Goal: Information Seeking & Learning: Compare options

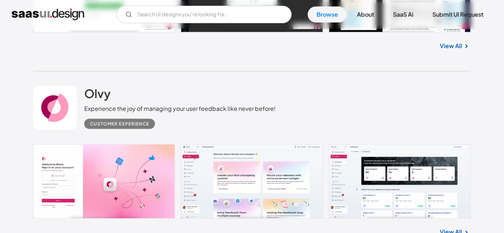
scroll to position [329, 0]
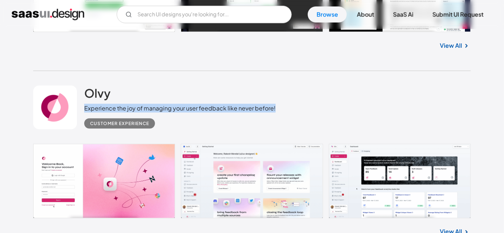
drag, startPoint x: 83, startPoint y: 105, endPoint x: 276, endPoint y: 110, distance: 192.7
click at [276, 110] on div "Olvy Experience the joy of managing your user feedback like never before! Custo…" at bounding box center [252, 107] width 438 height 73
drag, startPoint x: 160, startPoint y: 124, endPoint x: 85, endPoint y: 91, distance: 82.2
click at [85, 91] on div "Olvy Experience the joy of managing your user feedback like never before! Custo…" at bounding box center [180, 107] width 192 height 43
click at [128, 86] on div "Olvy Experience the joy of managing your user feedback like never before! Custo…" at bounding box center [180, 107] width 192 height 43
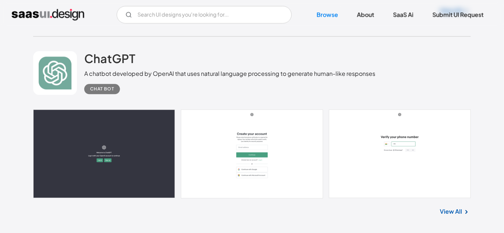
scroll to position [550, 0]
click at [128, 84] on div "Chat Bot" at bounding box center [229, 86] width 291 height 16
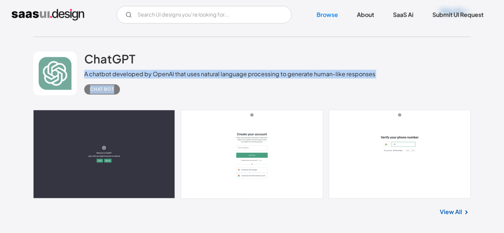
drag, startPoint x: 81, startPoint y: 74, endPoint x: 127, endPoint y: 85, distance: 47.6
click at [127, 85] on div "ChatGPT A chatbot developed by OpenAI that uses natural language processing to …" at bounding box center [252, 73] width 438 height 73
click at [127, 85] on div "Chat Bot" at bounding box center [229, 86] width 291 height 16
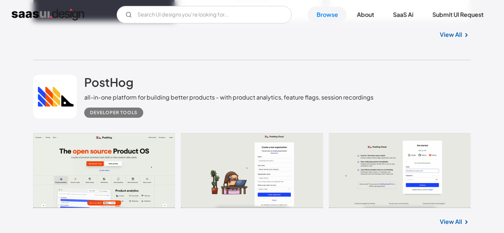
scroll to position [727, 0]
drag, startPoint x: 83, startPoint y: 93, endPoint x: 327, endPoint y: 109, distance: 244.9
click at [327, 109] on div "Developer tools" at bounding box center [228, 110] width 289 height 16
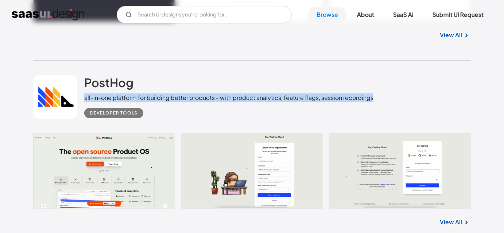
drag, startPoint x: 376, startPoint y: 101, endPoint x: 159, endPoint y: 82, distance: 217.9
click at [159, 82] on div "PostHog all-in-one platform for building better products - with product analyti…" at bounding box center [252, 97] width 438 height 73
click at [159, 82] on div "PostHog all-in-one platform for building better products - with product analyti…" at bounding box center [228, 96] width 289 height 43
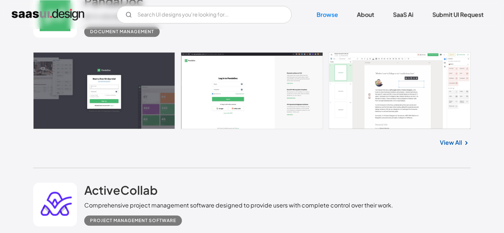
scroll to position [2531, 0]
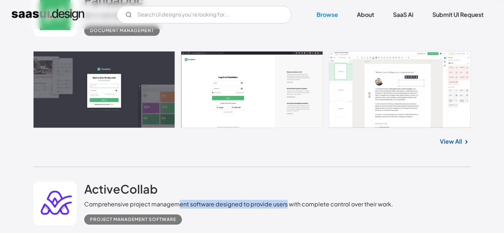
drag, startPoint x: 177, startPoint y: 203, endPoint x: 286, endPoint y: 203, distance: 109.1
click at [286, 203] on div "Comprehensive project management software designed to provide users with comple…" at bounding box center [238, 204] width 309 height 9
drag, startPoint x: 286, startPoint y: 203, endPoint x: 189, endPoint y: 202, distance: 97.0
click at [189, 202] on div "Comprehensive project management software designed to provide users with comple…" at bounding box center [238, 204] width 309 height 9
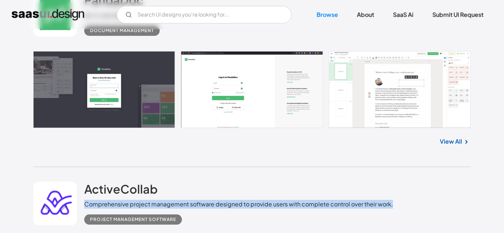
drag, startPoint x: 85, startPoint y: 204, endPoint x: 398, endPoint y: 202, distance: 313.0
click at [398, 202] on div "ActiveCollab Comprehensive project management software designed to provide user…" at bounding box center [252, 203] width 438 height 73
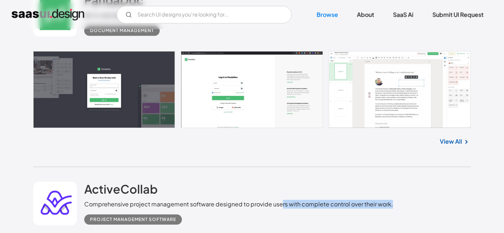
drag, startPoint x: 281, startPoint y: 201, endPoint x: 394, endPoint y: 202, distance: 112.7
click at [394, 202] on div "ActiveCollab Comprehensive project management software designed to provide user…" at bounding box center [252, 203] width 438 height 73
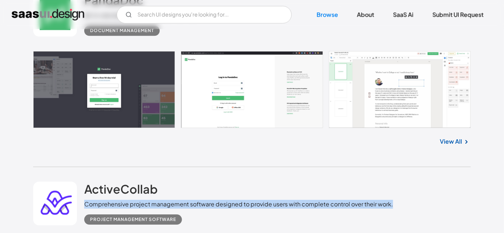
drag, startPoint x: 394, startPoint y: 202, endPoint x: 85, endPoint y: 201, distance: 309.4
click at [85, 202] on div "ActiveCollab Comprehensive project management software designed to provide user…" at bounding box center [252, 203] width 438 height 73
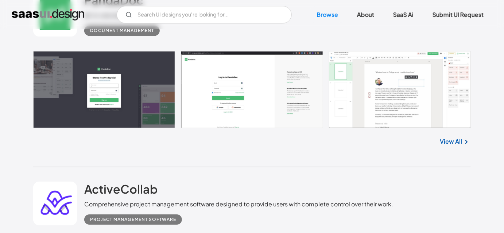
click at [161, 183] on div "ActiveCollab Comprehensive project management software designed to provide user…" at bounding box center [238, 203] width 309 height 43
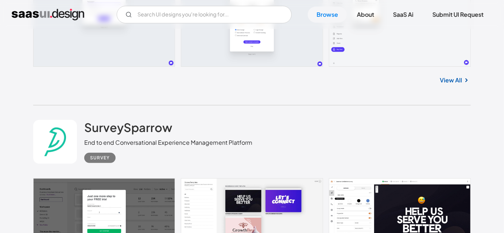
scroll to position [2792, 0]
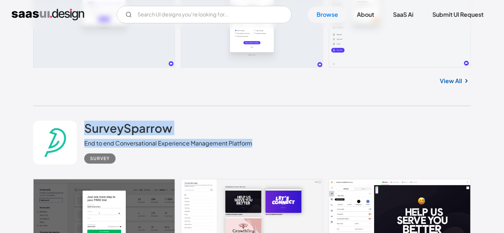
drag, startPoint x: 84, startPoint y: 117, endPoint x: 260, endPoint y: 141, distance: 178.6
click at [260, 141] on div "SurveySparrow End to end Conversational Experience Management Platform Survey" at bounding box center [252, 142] width 438 height 73
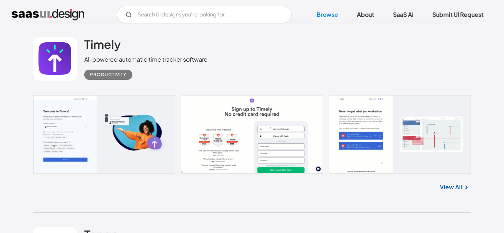
scroll to position [3634, 0]
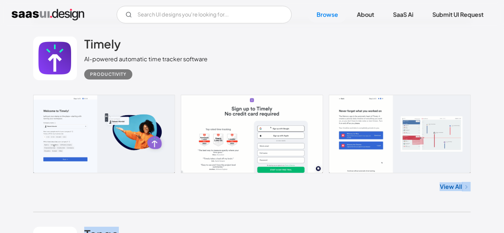
drag, startPoint x: 347, startPoint y: 210, endPoint x: 338, endPoint y: 213, distance: 10.2
click at [352, 192] on div "View All" at bounding box center [252, 185] width 438 height 24
click at [348, 204] on div "Timely AI-powered automatic time tracker software Productivity No items found. …" at bounding box center [252, 117] width 438 height 190
click at [341, 196] on div "View All" at bounding box center [252, 185] width 438 height 24
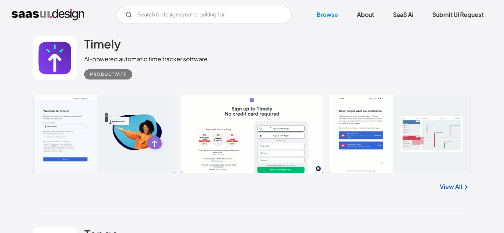
click at [328, 197] on div "Timely AI-powered automatic time tracker software Productivity No items found. …" at bounding box center [252, 117] width 438 height 190
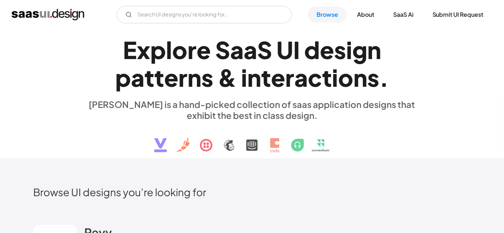
scroll to position [0, 0]
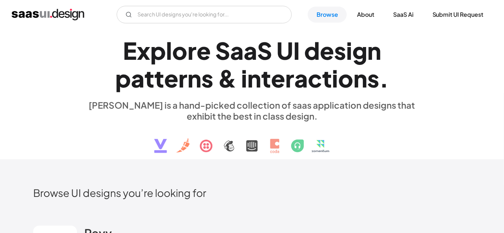
click at [398, 80] on h1 "E x p l o r e S a a S U I d e s i g n p a t t e r n s & i n t e r a c t i o n s…" at bounding box center [252, 64] width 336 height 56
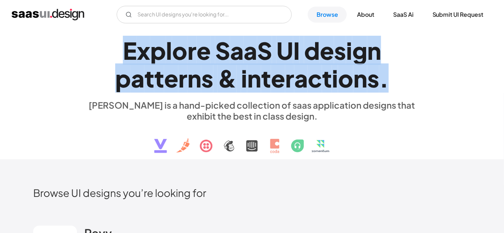
drag, startPoint x: 124, startPoint y: 46, endPoint x: 390, endPoint y: 76, distance: 268.0
click at [390, 76] on h1 "E x p l o r e S a a S U I d e s i g n p a t t e r n s & i n t e r a c t i o n s…" at bounding box center [252, 64] width 336 height 56
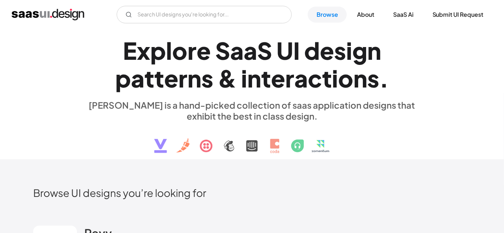
click at [390, 76] on h1 "E x p l o r e S a a S U I d e s i g n p a t t e r n s & i n t e r a c t i o n s…" at bounding box center [252, 64] width 336 height 56
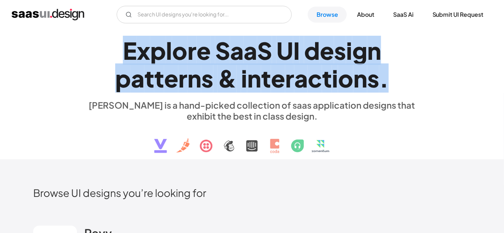
drag, startPoint x: 125, startPoint y: 39, endPoint x: 393, endPoint y: 80, distance: 270.1
click at [393, 80] on h1 "E x p l o r e S a a S U I d e s i g n p a t t e r n s & i n t e r a c t i o n s…" at bounding box center [252, 64] width 336 height 56
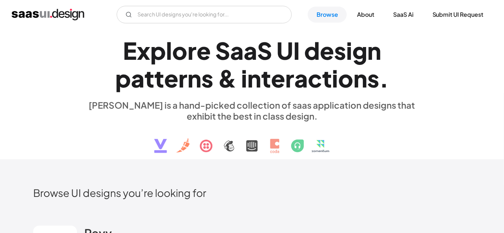
click at [393, 80] on h1 "E x p l o r e S a a S U I d e s i g n p a t t e r n s & i n t e r a c t i o n s…" at bounding box center [252, 64] width 336 height 56
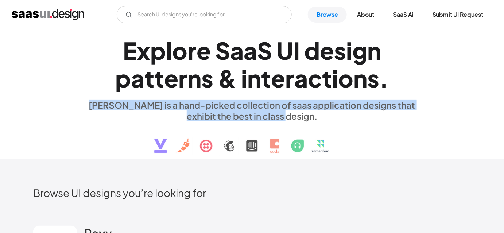
drag, startPoint x: 298, startPoint y: 116, endPoint x: 85, endPoint y: 96, distance: 214.0
click at [85, 96] on div "E x p l o r e S a a S U I d e s i g n p a t t e r n s & i n t e r a c t i o n s…" at bounding box center [252, 94] width 336 height 131
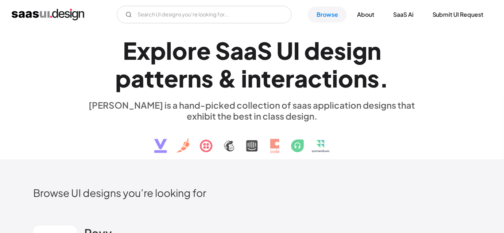
click at [121, 53] on h1 "E x p l o r e S a a S U I d e s i g n p a t t e r n s & i n t e r a c t i o n s…" at bounding box center [252, 64] width 336 height 56
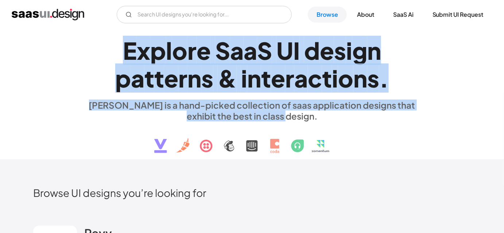
drag, startPoint x: 121, startPoint y: 53, endPoint x: 301, endPoint y: 112, distance: 188.6
click at [301, 112] on div "E x p l o r e S a a S U I d e s i g n p a t t e r n s & i n t e r a c t i o n s…" at bounding box center [252, 94] width 336 height 131
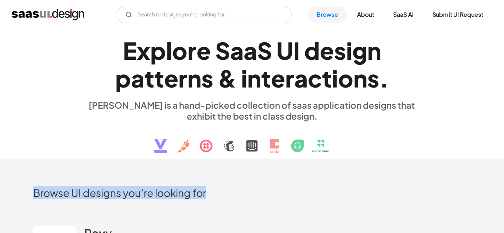
drag, startPoint x: 30, startPoint y: 186, endPoint x: 219, endPoint y: 188, distance: 189.3
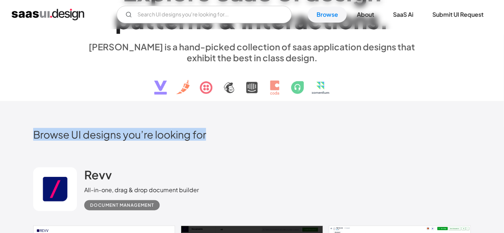
scroll to position [59, 0]
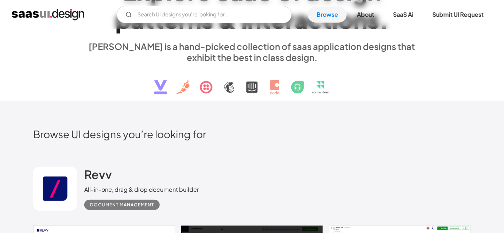
click at [219, 188] on div "Revv All-in-one, drag & drop document builder Document Management" at bounding box center [252, 188] width 438 height 73
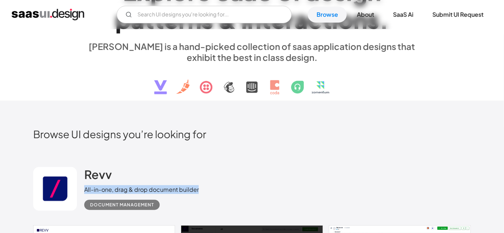
drag, startPoint x: 219, startPoint y: 188, endPoint x: 85, endPoint y: 191, distance: 133.9
click at [85, 191] on div "Revv All-in-one, drag & drop document builder Document Management" at bounding box center [252, 188] width 438 height 73
drag, startPoint x: 81, startPoint y: 166, endPoint x: 202, endPoint y: 189, distance: 123.3
click at [202, 189] on div "Revv All-in-one, drag & drop document builder Document Management" at bounding box center [252, 188] width 438 height 73
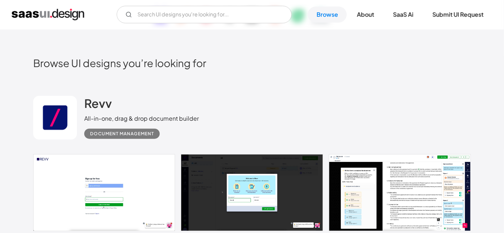
scroll to position [130, 0]
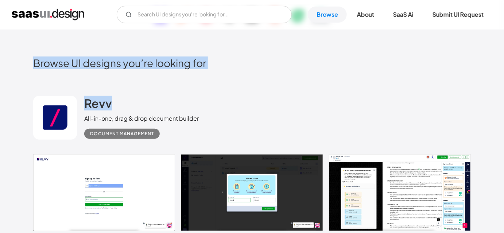
drag, startPoint x: 33, startPoint y: 68, endPoint x: 203, endPoint y: 83, distance: 170.7
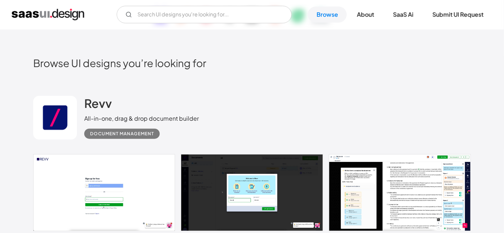
click at [203, 83] on div "Revv All-in-one, drag & drop document builder Document Management" at bounding box center [252, 117] width 438 height 73
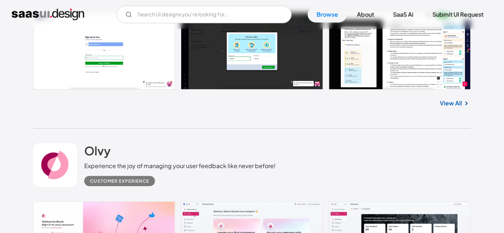
scroll to position [272, 0]
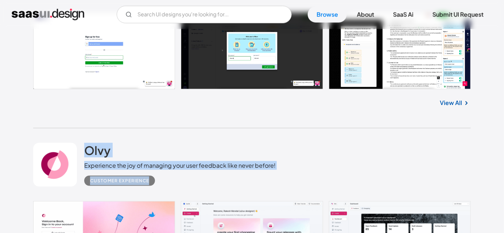
drag, startPoint x: 84, startPoint y: 136, endPoint x: 271, endPoint y: 167, distance: 190.5
click at [271, 167] on div "Olvy Experience the joy of managing your user feedback like never before! Custo…" at bounding box center [252, 164] width 438 height 73
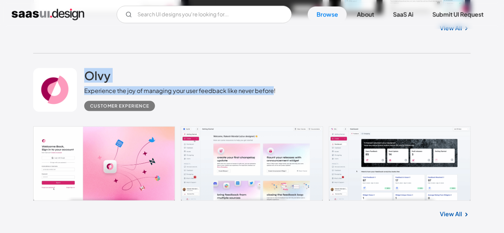
scroll to position [347, 0]
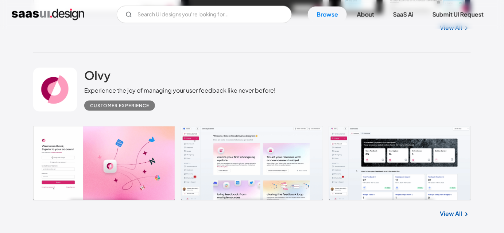
click at [305, 108] on div "Olvy Experience the joy of managing your user feedback like never before! Custo…" at bounding box center [252, 89] width 438 height 73
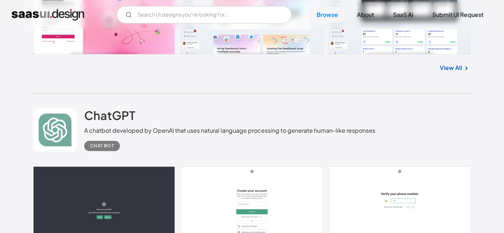
scroll to position [494, 0]
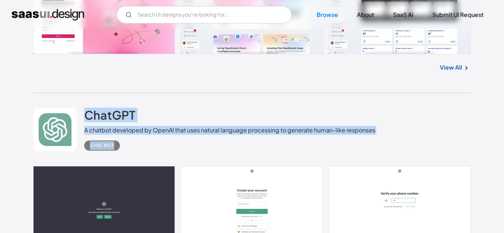
drag, startPoint x: 85, startPoint y: 98, endPoint x: 179, endPoint y: 137, distance: 102.1
click at [179, 137] on div "ChatGPT A chatbot developed by OpenAI that uses natural language processing to …" at bounding box center [252, 129] width 438 height 73
click at [179, 137] on div "Chat Bot" at bounding box center [229, 143] width 291 height 16
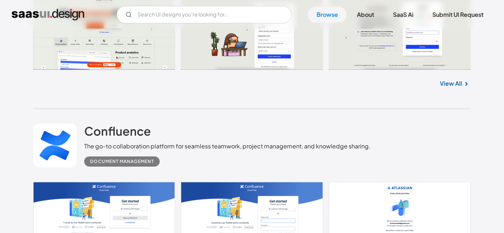
scroll to position [865, 0]
click at [99, 124] on h2 "Confluence" at bounding box center [117, 131] width 67 height 15
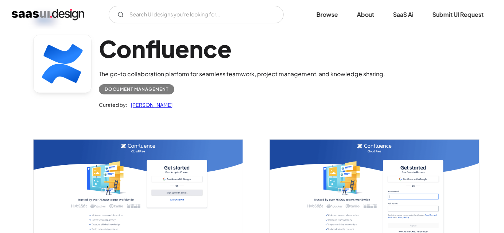
scroll to position [31, 0]
click at [78, 112] on div "Confluence The go-to collaboration platform for seamless teamwork, project mana…" at bounding box center [252, 73] width 438 height 95
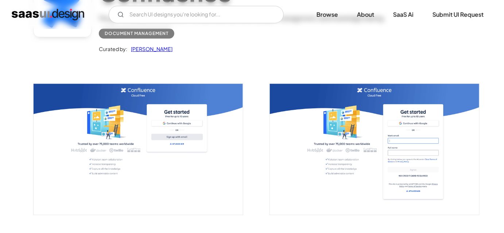
scroll to position [94, 0]
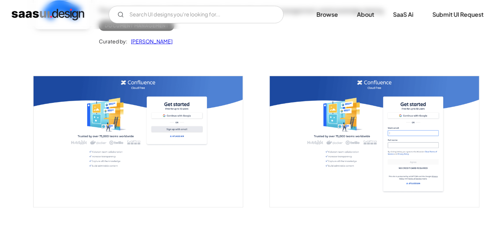
click at [84, 106] on img "open lightbox" at bounding box center [138, 141] width 209 height 131
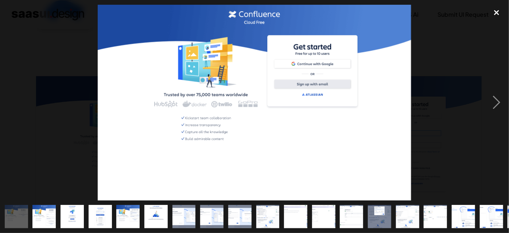
click at [494, 15] on div "close lightbox" at bounding box center [496, 13] width 25 height 16
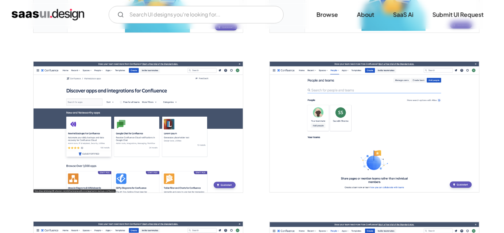
scroll to position [1710, 0]
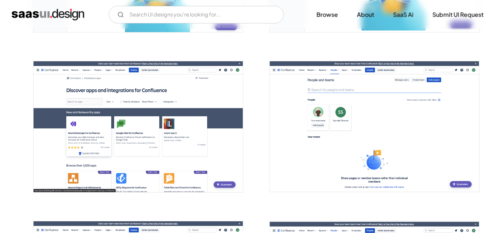
click at [219, 128] on img "open lightbox" at bounding box center [138, 126] width 209 height 131
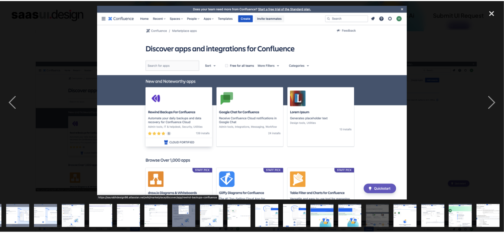
scroll to position [0, 195]
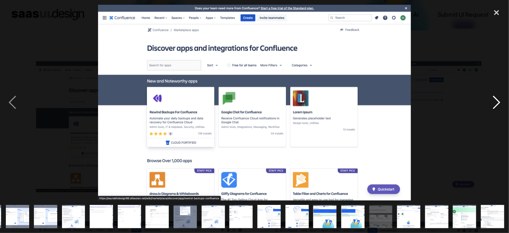
click at [498, 97] on div "next image" at bounding box center [496, 103] width 25 height 196
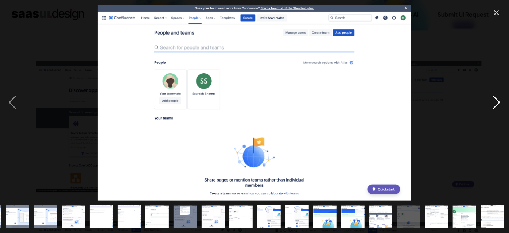
click at [494, 100] on div "next image" at bounding box center [496, 103] width 25 height 196
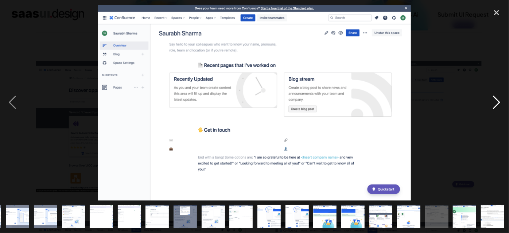
click at [494, 100] on div "next image" at bounding box center [496, 103] width 25 height 196
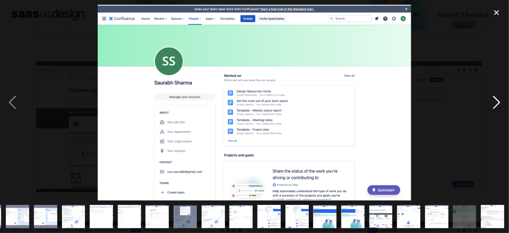
click at [494, 100] on div "next image" at bounding box center [496, 103] width 25 height 196
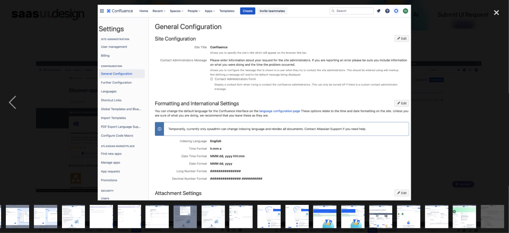
click at [494, 100] on div "next image" at bounding box center [496, 103] width 25 height 196
click at [495, 11] on div "close lightbox" at bounding box center [496, 13] width 25 height 16
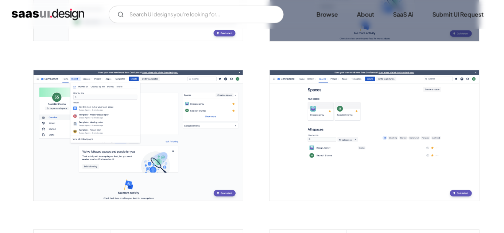
scroll to position [1221, 0]
click at [56, 19] on img "home" at bounding box center [48, 15] width 73 height 12
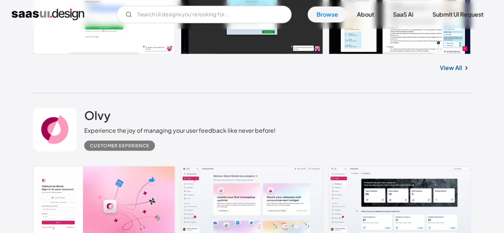
scroll to position [307, 0]
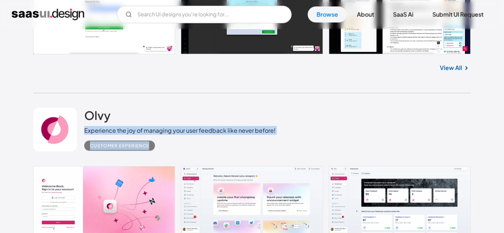
drag, startPoint x: 86, startPoint y: 128, endPoint x: 264, endPoint y: 137, distance: 178.6
click at [264, 137] on div "Olvy Experience the joy of managing your user feedback like never before! Custo…" at bounding box center [180, 129] width 192 height 43
click at [264, 137] on div "Customer Experience" at bounding box center [180, 143] width 192 height 16
drag, startPoint x: 277, startPoint y: 131, endPoint x: 85, endPoint y: 130, distance: 192.3
click at [85, 130] on div "Olvy Experience the joy of managing your user feedback like never before! Custo…" at bounding box center [252, 129] width 438 height 73
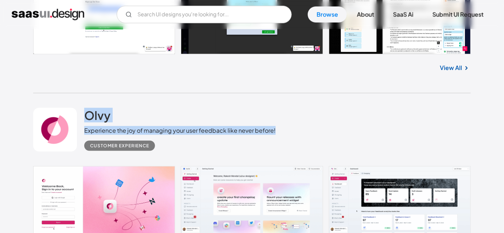
drag, startPoint x: 82, startPoint y: 107, endPoint x: 273, endPoint y: 134, distance: 193.1
click at [273, 134] on div "Olvy Experience the joy of managing your user feedback like never before! Custo…" at bounding box center [252, 129] width 438 height 73
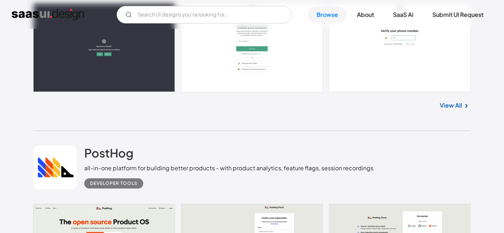
scroll to position [657, 0]
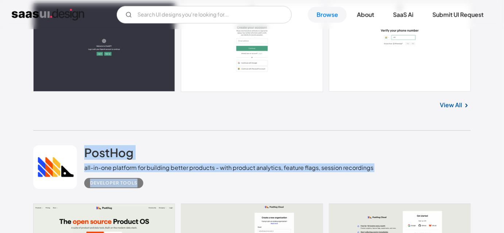
drag, startPoint x: 77, startPoint y: 141, endPoint x: 227, endPoint y: 173, distance: 153.7
click at [227, 173] on div "PostHog all-in-one platform for building better products - with product analyti…" at bounding box center [252, 167] width 438 height 73
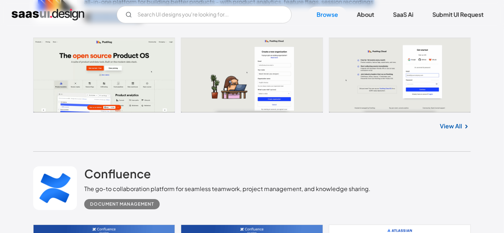
scroll to position [826, 0]
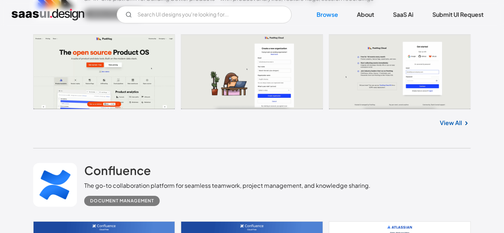
click at [178, 193] on div "Document Management" at bounding box center [227, 198] width 286 height 16
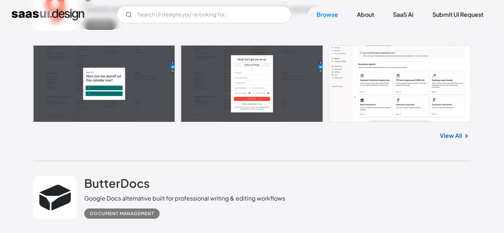
scroll to position [1782, 0]
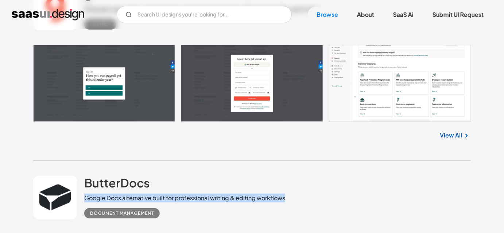
drag, startPoint x: 283, startPoint y: 196, endPoint x: 85, endPoint y: 193, distance: 198.1
click at [85, 194] on div "Google Docs alternative built for professional writing & editing workflows" at bounding box center [184, 198] width 201 height 9
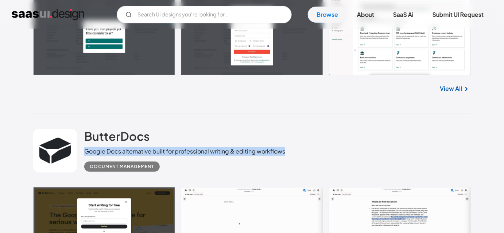
scroll to position [1829, 0]
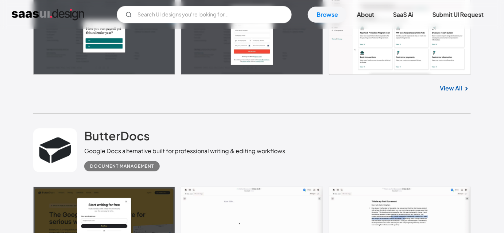
click at [248, 173] on div "ButterDocs Google Docs alternative built for professional writing & editing wor…" at bounding box center [252, 150] width 438 height 73
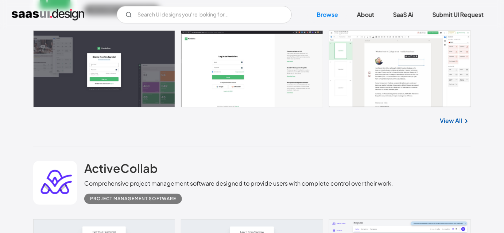
scroll to position [2552, 0]
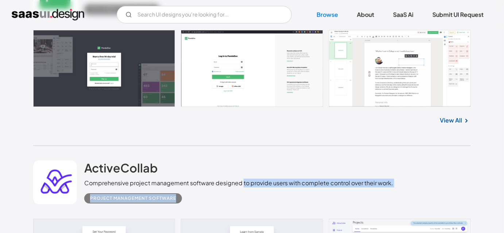
drag, startPoint x: 243, startPoint y: 182, endPoint x: 406, endPoint y: 193, distance: 163.8
click at [406, 193] on div "ActiveCollab Comprehensive project management software designed to provide user…" at bounding box center [252, 182] width 438 height 73
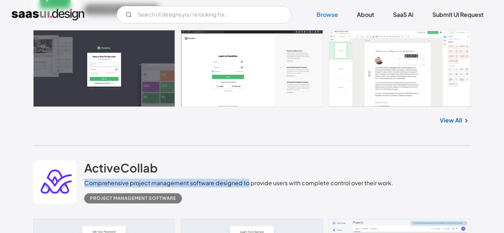
drag, startPoint x: 85, startPoint y: 180, endPoint x: 247, endPoint y: 186, distance: 162.1
click at [247, 186] on div "Comprehensive project management software designed to provide users with comple…" at bounding box center [238, 183] width 309 height 9
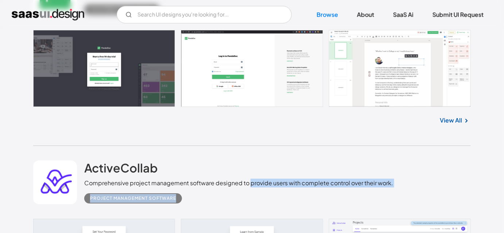
drag, startPoint x: 251, startPoint y: 183, endPoint x: 351, endPoint y: 205, distance: 102.4
click at [351, 205] on div "ActiveCollab Comprehensive project management software designed to provide user…" at bounding box center [252, 182] width 438 height 73
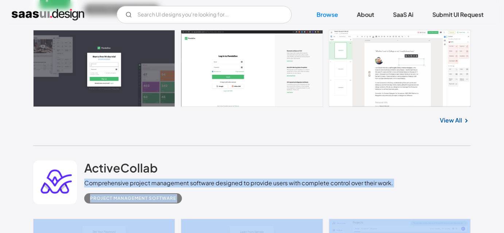
drag, startPoint x: 84, startPoint y: 182, endPoint x: 384, endPoint y: 222, distance: 303.2
click at [383, 203] on div "ActiveCollab Comprehensive project management software designed to provide user…" at bounding box center [252, 182] width 438 height 73
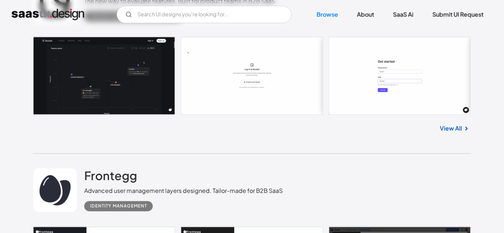
scroll to position [2168, 0]
drag, startPoint x: 256, startPoint y: 193, endPoint x: 282, endPoint y: 188, distance: 25.5
click at [282, 188] on div "Frontegg Advanced user management layers designed. Tailor-made for B2B SaaS Ide…" at bounding box center [252, 190] width 438 height 73
drag, startPoint x: 254, startPoint y: 189, endPoint x: 279, endPoint y: 189, distance: 25.9
click at [279, 189] on div "Advanced user management layers designed. Tailor-made for B2B SaaS" at bounding box center [183, 191] width 198 height 9
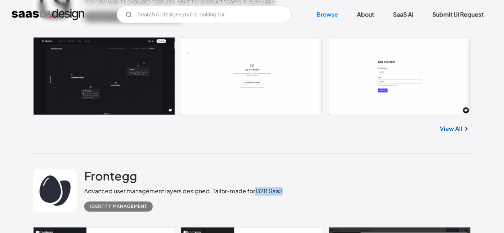
copy div "B2B SaaS"
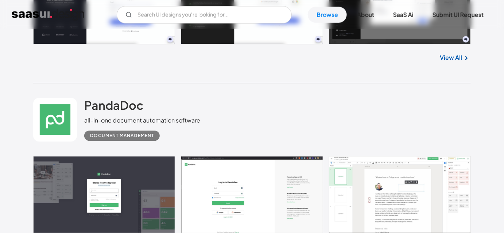
scroll to position [2429, 0]
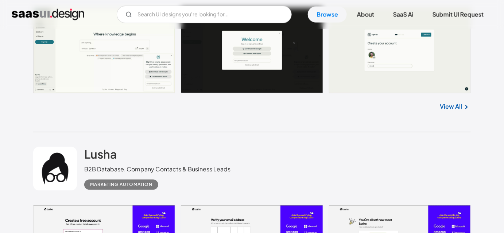
scroll to position [4101, 0]
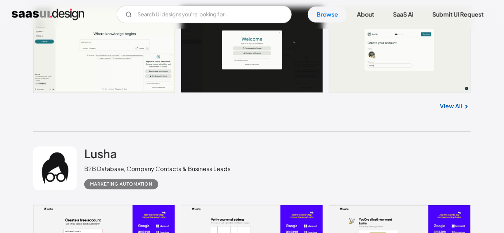
click at [178, 142] on div "Lusha B2B Database, Company Contacts & Business Leads Marketing Automation" at bounding box center [252, 168] width 438 height 73
drag, startPoint x: 158, startPoint y: 119, endPoint x: 189, endPoint y: 94, distance: 39.2
click at [189, 94] on div "Perplexity.ai Where knowledge begins Artificial Intelligence No items found. Vi…" at bounding box center [252, 33] width 438 height 198
click at [251, 116] on div "View All" at bounding box center [252, 105] width 438 height 24
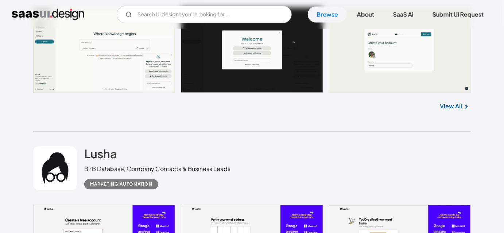
click at [254, 117] on div "Perplexity.ai Where knowledge begins Artificial Intelligence No items found. Vi…" at bounding box center [252, 33] width 438 height 198
click at [267, 123] on div "Perplexity.ai Where knowledge begins Artificial Intelligence No items found. Vi…" at bounding box center [252, 33] width 438 height 198
click at [259, 125] on div "Perplexity.ai Where knowledge begins Artificial Intelligence No items found. Vi…" at bounding box center [252, 33] width 438 height 198
click at [239, 116] on div "View All" at bounding box center [252, 105] width 438 height 24
click at [231, 122] on div "Perplexity.ai Where knowledge begins Artificial Intelligence No items found. Vi…" at bounding box center [252, 33] width 438 height 198
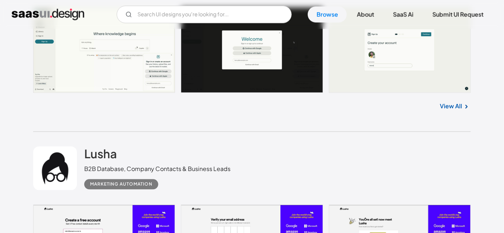
click at [212, 120] on div "Perplexity.ai Where knowledge begins Artificial Intelligence No items found. Vi…" at bounding box center [252, 33] width 438 height 198
click at [209, 119] on div "Perplexity.ai Where knowledge begins Artificial Intelligence No items found. Vi…" at bounding box center [252, 33] width 438 height 198
click at [198, 121] on div "Perplexity.ai Where knowledge begins Artificial Intelligence No items found. Vi…" at bounding box center [252, 33] width 438 height 198
click at [136, 116] on div "View All" at bounding box center [252, 105] width 438 height 24
click at [136, 117] on div "Perplexity.ai Where knowledge begins Artificial Intelligence No items found. Vi…" at bounding box center [252, 33] width 438 height 198
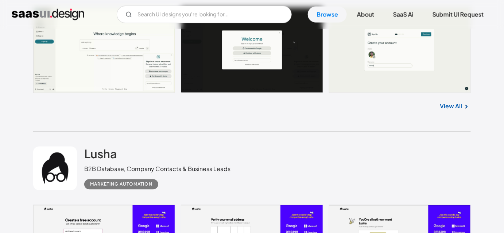
click at [302, 135] on div "Lusha B2B Database, Company Contacts & Business Leads Marketing Automation" at bounding box center [252, 168] width 438 height 73
click at [295, 128] on div "Perplexity.ai Where knowledge begins Artificial Intelligence No items found. Vi…" at bounding box center [252, 33] width 438 height 198
click at [372, 116] on div "View All" at bounding box center [252, 105] width 438 height 24
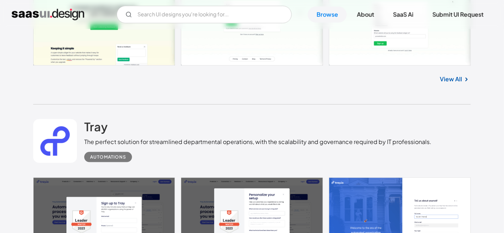
scroll to position [4887, 0]
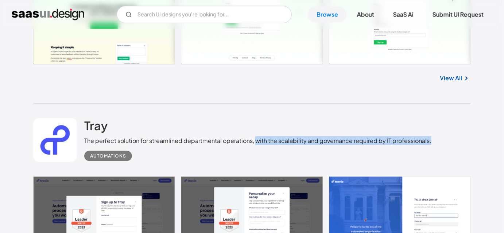
drag, startPoint x: 256, startPoint y: 140, endPoint x: 437, endPoint y: 142, distance: 180.2
click at [437, 142] on div "Tray The perfect solution for streamlined departmental operations, with the sca…" at bounding box center [252, 140] width 438 height 73
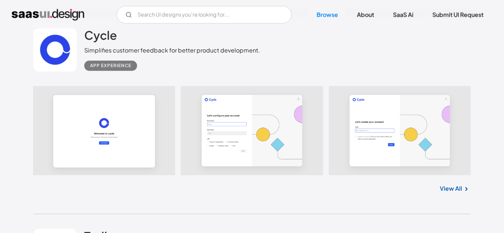
scroll to position [5178, 0]
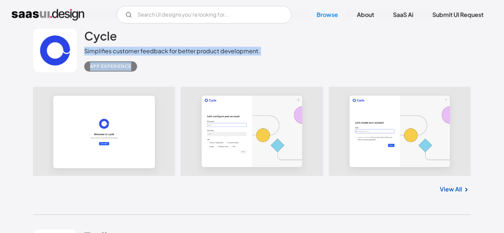
drag, startPoint x: 83, startPoint y: 47, endPoint x: 259, endPoint y: 55, distance: 176.3
click at [259, 55] on div "Cycle Simplifies customer feedback for better product development. App Experien…" at bounding box center [252, 50] width 438 height 73
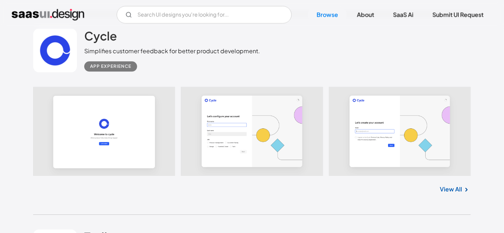
click at [259, 55] on div "Cycle Simplifies customer feedback for better product development. App Experien…" at bounding box center [252, 50] width 438 height 73
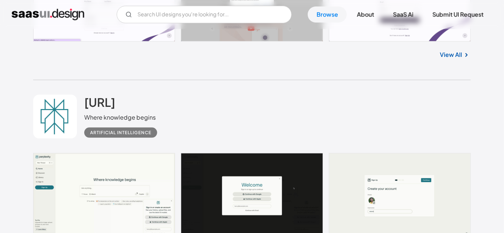
scroll to position [3945, 0]
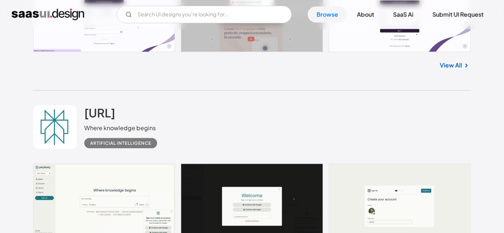
drag, startPoint x: 324, startPoint y: 131, endPoint x: 270, endPoint y: 108, distance: 59.0
click at [270, 108] on div "Perplexity.ai Where knowledge begins Artificial Intelligence" at bounding box center [252, 127] width 438 height 73
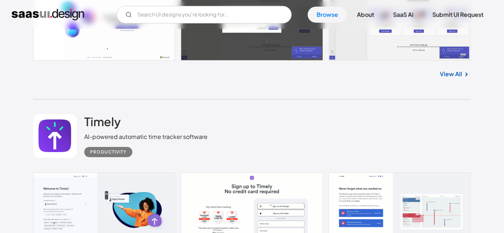
scroll to position [3535, 0]
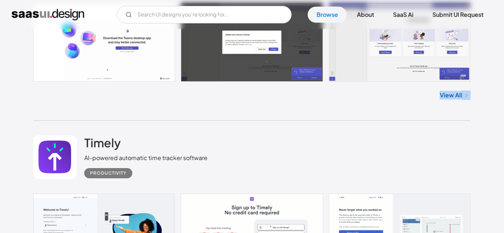
drag, startPoint x: 428, startPoint y: 89, endPoint x: 471, endPoint y: 100, distance: 44.2
click at [471, 100] on div "View All" at bounding box center [252, 94] width 438 height 24
click at [304, 119] on div "Microsoft Teams Video Conferencing, Meetings, Calling at home, in the office, a…" at bounding box center [252, 25] width 438 height 191
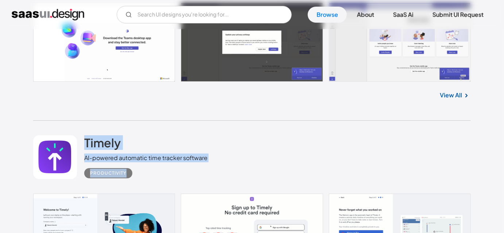
drag, startPoint x: 81, startPoint y: 128, endPoint x: 251, endPoint y: 168, distance: 174.6
click at [251, 168] on div "Timely AI-powered automatic time tracker software Productivity" at bounding box center [252, 157] width 438 height 73
click at [260, 148] on div "Timely AI-powered automatic time tracker software Productivity" at bounding box center [252, 157] width 438 height 73
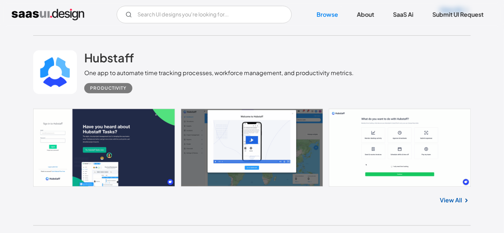
scroll to position [16719, 0]
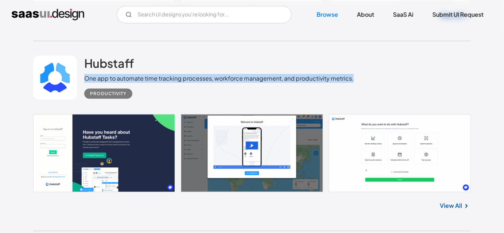
drag, startPoint x: 84, startPoint y: 77, endPoint x: 399, endPoint y: 80, distance: 315.2
click at [399, 80] on div "Hubstaff One app to automate time tracking processes, workforce management, and…" at bounding box center [252, 77] width 438 height 73
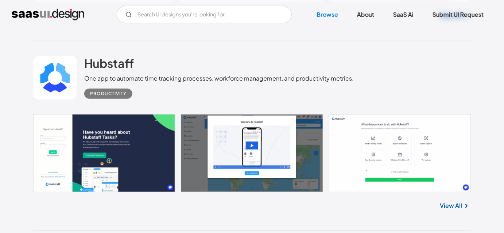
click at [381, 84] on div "Hubstaff One app to automate time tracking processes, workforce management, and…" at bounding box center [252, 77] width 438 height 73
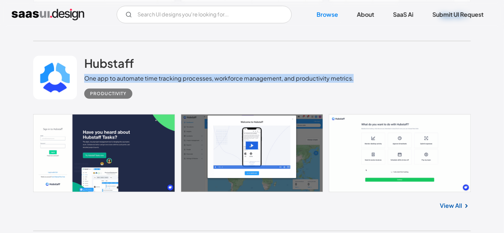
drag, startPoint x: 358, startPoint y: 81, endPoint x: 85, endPoint y: 79, distance: 272.9
click at [85, 79] on div "Hubstaff One app to automate time tracking processes, workforce management, and…" at bounding box center [252, 77] width 438 height 73
click at [161, 77] on div "One app to automate time tracking processes, workforce management, and producti…" at bounding box center [219, 78] width 270 height 9
drag, startPoint x: 82, startPoint y: 78, endPoint x: 349, endPoint y: 87, distance: 266.8
click at [349, 87] on div "Hubstaff One app to automate time tracking processes, workforce management, and…" at bounding box center [252, 77] width 438 height 73
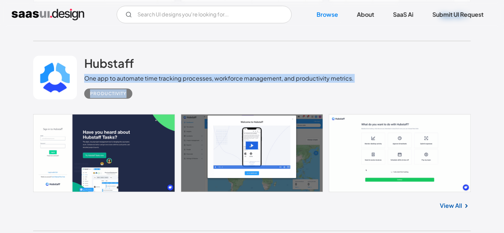
click at [349, 87] on div "Productivity" at bounding box center [219, 91] width 270 height 16
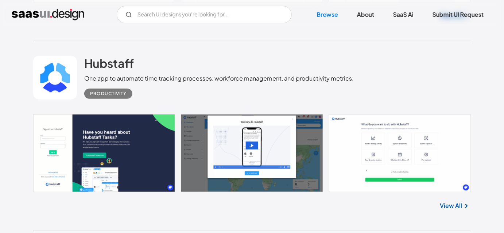
click at [374, 78] on div "Hubstaff One app to automate time tracking processes, workforce management, and…" at bounding box center [252, 77] width 438 height 73
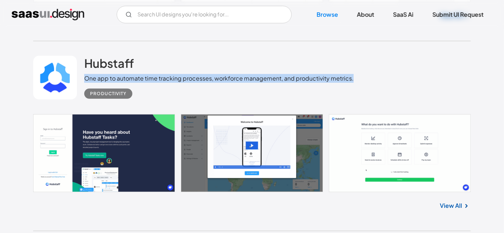
drag, startPoint x: 352, startPoint y: 78, endPoint x: 86, endPoint y: 77, distance: 266.3
click at [86, 77] on div "Hubstaff One app to automate time tracking processes, workforce management, and…" at bounding box center [252, 77] width 438 height 73
click at [123, 76] on div "One app to automate time tracking processes, workforce management, and producti…" at bounding box center [219, 78] width 270 height 9
drag, startPoint x: 82, startPoint y: 77, endPoint x: 283, endPoint y: 81, distance: 201.0
click at [283, 81] on div "Hubstaff One app to automate time tracking processes, workforce management, and…" at bounding box center [252, 77] width 438 height 73
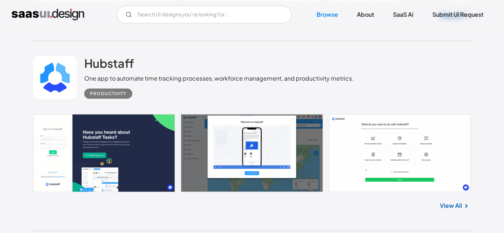
click at [324, 76] on div "One app to automate time tracking processes, workforce management, and producti…" at bounding box center [219, 78] width 270 height 9
click at [382, 74] on div "Hubstaff One app to automate time tracking processes, workforce management, and…" at bounding box center [252, 77] width 438 height 73
click at [399, 89] on div "Hubstaff One app to automate time tracking processes, workforce management, and…" at bounding box center [252, 77] width 438 height 73
click at [393, 72] on div "Hubstaff One app to automate time tracking processes, workforce management, and…" at bounding box center [252, 77] width 438 height 73
click at [413, 69] on div "Hubstaff One app to automate time tracking processes, workforce management, and…" at bounding box center [252, 77] width 438 height 73
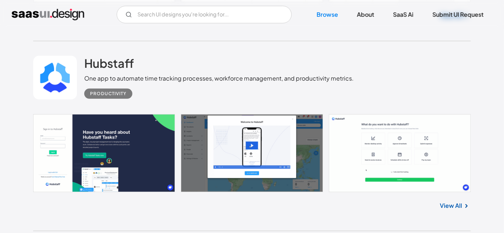
click at [402, 87] on div "Hubstaff One app to automate time tracking processes, workforce management, and…" at bounding box center [252, 77] width 438 height 73
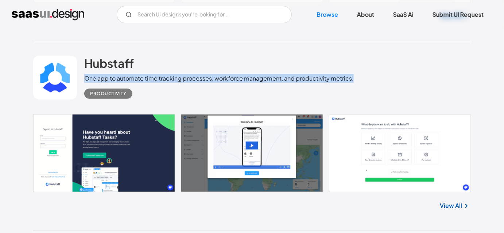
drag, startPoint x: 353, startPoint y: 79, endPoint x: 85, endPoint y: 77, distance: 268.1
click at [85, 77] on div "Hubstaff One app to automate time tracking processes, workforce management, and…" at bounding box center [252, 77] width 438 height 73
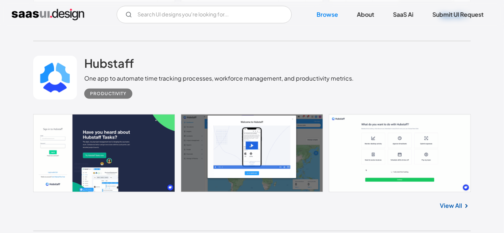
click at [187, 57] on div "Hubstaff One app to automate time tracking processes, workforce management, and…" at bounding box center [219, 77] width 270 height 43
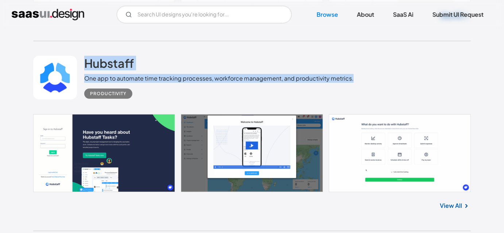
drag, startPoint x: 82, startPoint y: 54, endPoint x: 359, endPoint y: 76, distance: 277.7
click at [359, 76] on div "Hubstaff One app to automate time tracking processes, workforce management, and…" at bounding box center [252, 77] width 438 height 73
click at [374, 76] on div "Hubstaff One app to automate time tracking processes, workforce management, and…" at bounding box center [252, 77] width 438 height 73
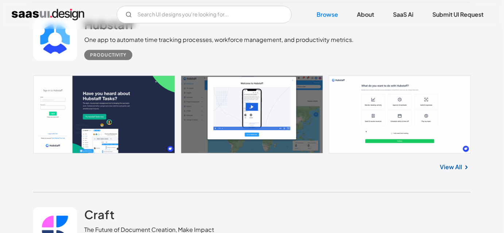
scroll to position [16786, 0]
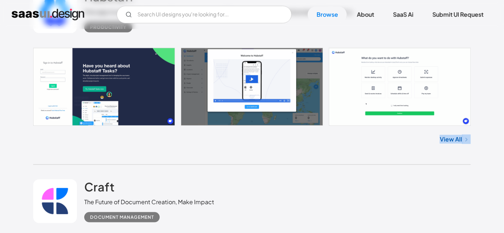
drag, startPoint x: 480, startPoint y: 140, endPoint x: 426, endPoint y: 145, distance: 54.2
click at [89, 144] on div "View All" at bounding box center [252, 138] width 438 height 24
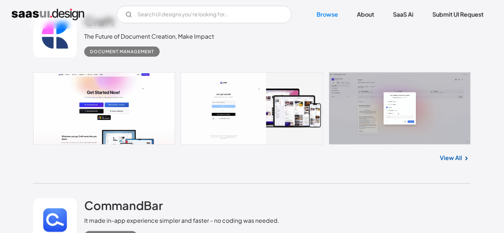
scroll to position [17018, 0]
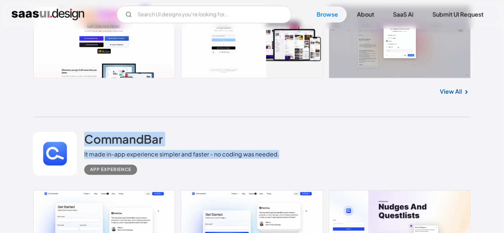
drag, startPoint x: 84, startPoint y: 130, endPoint x: 282, endPoint y: 155, distance: 200.0
click at [282, 155] on div "CommandBar It made in-app experience simpler and faster - no coding was needed.…" at bounding box center [252, 153] width 438 height 73
click at [286, 154] on div "CommandBar It made in-app experience simpler and faster - no coding was needed.…" at bounding box center [252, 153] width 438 height 73
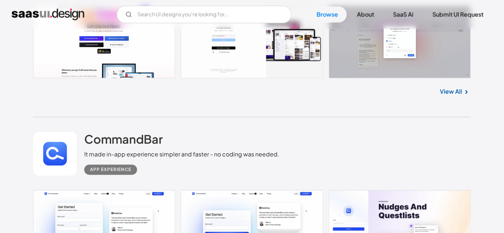
click at [255, 136] on div "CommandBar It made in-app experience simpler and faster - no coding was needed.…" at bounding box center [181, 153] width 195 height 43
click at [336, 128] on div "CommandBar It made in-app experience simpler and faster - no coding was needed.…" at bounding box center [252, 153] width 438 height 73
click at [281, 115] on div "Craft The Future of Document Creation, Make Impact Document Management No items…" at bounding box center [252, 25] width 438 height 185
click at [289, 104] on div "Craft The Future of Document Creation, Make Impact Document Management No items…" at bounding box center [252, 25] width 438 height 185
click at [259, 94] on div "View All" at bounding box center [252, 90] width 438 height 24
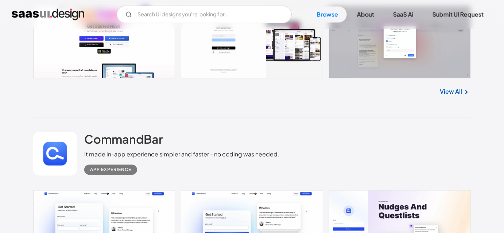
click at [241, 99] on div "View All" at bounding box center [252, 90] width 438 height 24
click at [221, 106] on div "Craft The Future of Document Creation, Make Impact Document Management No items…" at bounding box center [252, 25] width 438 height 185
click at [202, 109] on div "Craft The Future of Document Creation, Make Impact Document Management No items…" at bounding box center [252, 25] width 438 height 185
click at [134, 91] on div "View All" at bounding box center [252, 90] width 438 height 24
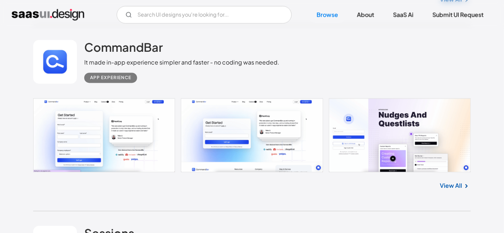
scroll to position [17120, 0]
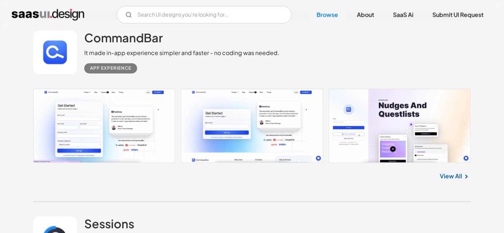
click at [59, 180] on div "View All" at bounding box center [252, 175] width 438 height 24
click at [81, 189] on div "CommandBar It made in-app experience simpler and faster - no coding was needed.…" at bounding box center [252, 109] width 438 height 186
click at [73, 185] on div "View All" at bounding box center [252, 175] width 438 height 24
click at [216, 69] on div "App Experience" at bounding box center [181, 65] width 195 height 16
click at [192, 184] on div "View All" at bounding box center [252, 175] width 438 height 24
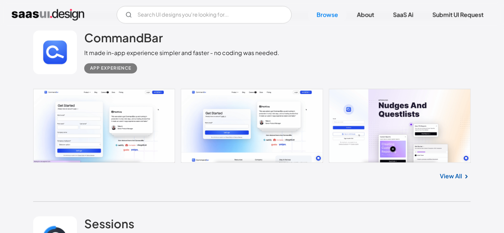
click at [173, 184] on div "View All" at bounding box center [252, 175] width 438 height 24
click at [161, 186] on div "View All" at bounding box center [252, 175] width 438 height 24
click at [215, 191] on div "CommandBar It made in-app experience simpler and faster - no coding was needed.…" at bounding box center [252, 109] width 438 height 186
click at [223, 190] on div "CommandBar It made in-app experience simpler and faster - no coding was needed.…" at bounding box center [252, 109] width 438 height 186
click at [240, 178] on div "View All" at bounding box center [252, 175] width 438 height 24
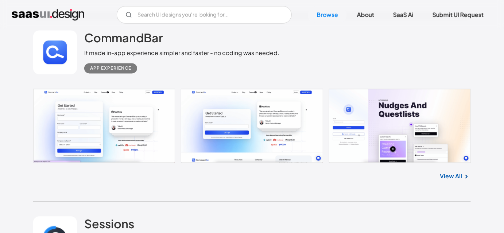
click at [263, 181] on div "View All" at bounding box center [252, 175] width 438 height 24
click at [281, 187] on div "View All" at bounding box center [252, 175] width 438 height 24
click at [296, 182] on div "View All" at bounding box center [252, 175] width 438 height 24
click at [324, 184] on div "View All" at bounding box center [252, 175] width 438 height 24
click at [303, 191] on div "CommandBar It made in-app experience simpler and faster - no coding was needed.…" at bounding box center [252, 109] width 438 height 186
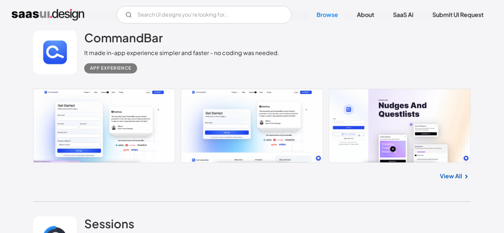
click at [282, 186] on div "View All" at bounding box center [252, 175] width 438 height 24
click at [258, 186] on div "View All" at bounding box center [252, 175] width 438 height 24
click at [228, 192] on div "CommandBar It made in-app experience simpler and faster - no coding was needed.…" at bounding box center [252, 109] width 438 height 186
click at [195, 182] on div "View All" at bounding box center [252, 175] width 438 height 24
click at [193, 182] on div "View All" at bounding box center [252, 175] width 438 height 24
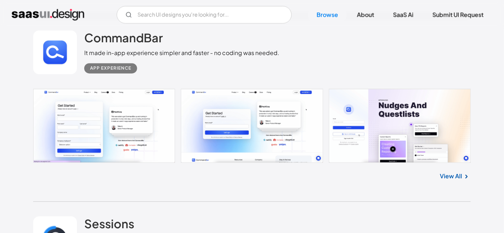
click at [215, 191] on div "CommandBar It made in-app experience simpler and faster - no coding was needed.…" at bounding box center [252, 109] width 438 height 186
click at [175, 194] on div "CommandBar It made in-app experience simpler and faster - no coding was needed.…" at bounding box center [252, 109] width 438 height 186
click at [204, 196] on div "CommandBar It made in-app experience simpler and faster - no coding was needed.…" at bounding box center [252, 109] width 438 height 186
click at [225, 192] on div "CommandBar It made in-app experience simpler and faster - no coding was needed.…" at bounding box center [252, 109] width 438 height 186
click at [237, 196] on div "CommandBar It made in-app experience simpler and faster - no coding was needed.…" at bounding box center [252, 109] width 438 height 186
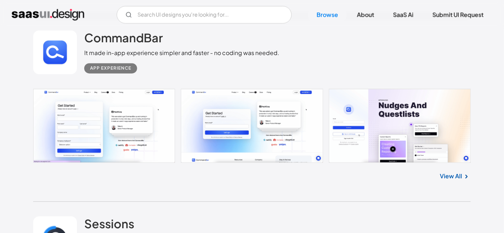
click at [240, 195] on div "CommandBar It made in-app experience simpler and faster - no coding was needed.…" at bounding box center [252, 109] width 438 height 186
click at [248, 193] on div "CommandBar It made in-app experience simpler and faster - no coding was needed.…" at bounding box center [252, 109] width 438 height 186
click at [274, 182] on div "View All" at bounding box center [252, 175] width 438 height 24
click at [273, 178] on div "View All" at bounding box center [252, 175] width 438 height 24
click at [297, 180] on div "View All" at bounding box center [252, 175] width 438 height 24
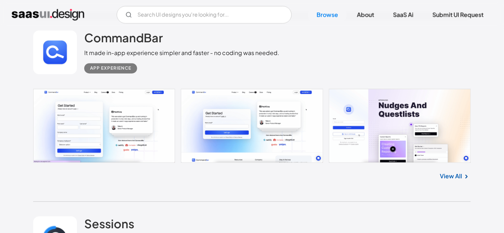
click at [294, 181] on div "View All" at bounding box center [252, 175] width 438 height 24
click at [239, 176] on div "View All" at bounding box center [252, 175] width 438 height 24
click at [224, 187] on div "View All" at bounding box center [252, 175] width 438 height 24
click at [362, 52] on div "CommandBar It made in-app experience simpler and faster - no coding was needed.…" at bounding box center [252, 52] width 438 height 73
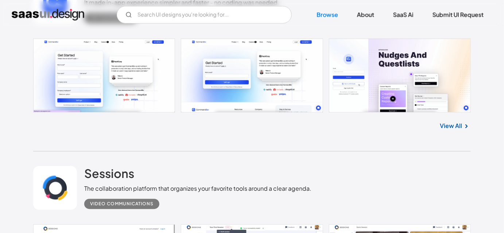
scroll to position [17186, 0]
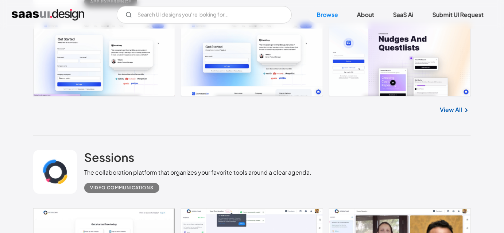
click at [468, 148] on div "Sessions The collaboration platform that organizes your favorite tools around a…" at bounding box center [252, 171] width 438 height 73
click at [421, 169] on div "Sessions The collaboration platform that organizes your favorite tools around a…" at bounding box center [252, 171] width 438 height 73
click at [373, 154] on div "Sessions The collaboration platform that organizes your favorite tools around a…" at bounding box center [252, 171] width 438 height 73
click at [292, 137] on div "Sessions The collaboration platform that organizes your favorite tools around a…" at bounding box center [252, 171] width 438 height 73
click at [282, 138] on div "Sessions The collaboration platform that organizes your favorite tools around a…" at bounding box center [252, 171] width 438 height 73
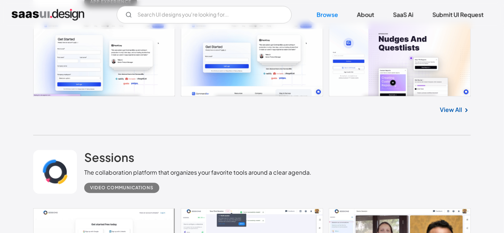
click at [305, 143] on div "Sessions The collaboration platform that organizes your favorite tools around a…" at bounding box center [252, 171] width 438 height 73
click at [306, 143] on div "Sessions The collaboration platform that organizes your favorite tools around a…" at bounding box center [252, 171] width 438 height 73
click at [228, 144] on div "Sessions The collaboration platform that organizes your favorite tools around a…" at bounding box center [252, 171] width 438 height 73
click at [251, 129] on div "CommandBar It made in-app experience simpler and faster - no coding was needed.…" at bounding box center [252, 42] width 438 height 186
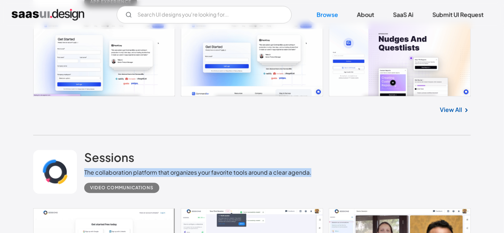
drag, startPoint x: 319, startPoint y: 174, endPoint x: 84, endPoint y: 173, distance: 234.9
click at [84, 173] on div "Sessions The collaboration platform that organizes your favorite tools around a…" at bounding box center [252, 171] width 438 height 73
drag, startPoint x: 82, startPoint y: 142, endPoint x: 327, endPoint y: 172, distance: 247.3
click at [327, 172] on div "Sessions The collaboration platform that organizes your favorite tools around a…" at bounding box center [252, 171] width 438 height 73
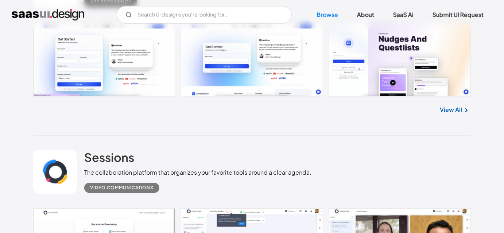
click at [168, 189] on div "Video Communications" at bounding box center [197, 185] width 227 height 16
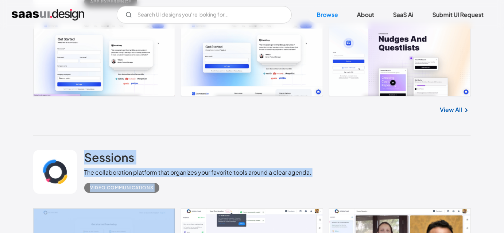
drag, startPoint x: 168, startPoint y: 189, endPoint x: 94, endPoint y: 150, distance: 83.7
click at [97, 156] on div "Sessions The collaboration platform that organizes your favorite tools around a…" at bounding box center [197, 171] width 227 height 43
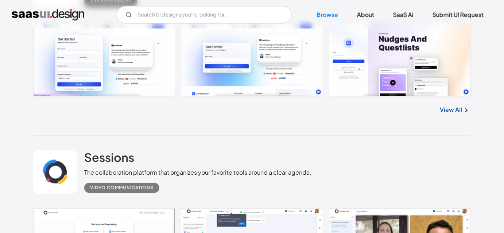
click at [94, 142] on div "Sessions The collaboration platform that organizes your favorite tools around a…" at bounding box center [252, 171] width 438 height 73
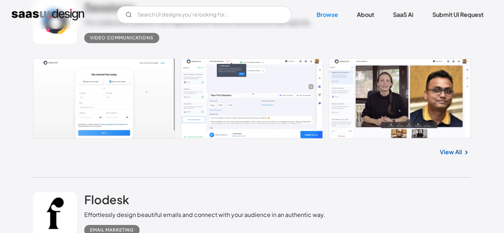
scroll to position [17385, 0]
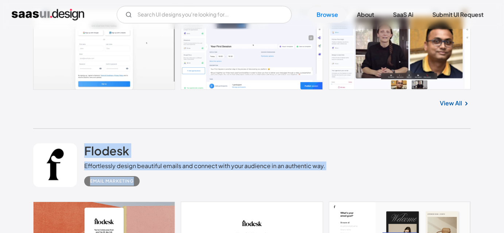
drag, startPoint x: 80, startPoint y: 139, endPoint x: 289, endPoint y: 186, distance: 214.3
click at [289, 186] on div "Flodesk Effortlessly design beautiful emails and connect with your audience in …" at bounding box center [252, 165] width 438 height 73
click at [271, 187] on div "Flodesk Effortlessly design beautiful emails and connect with your audience in …" at bounding box center [252, 165] width 438 height 73
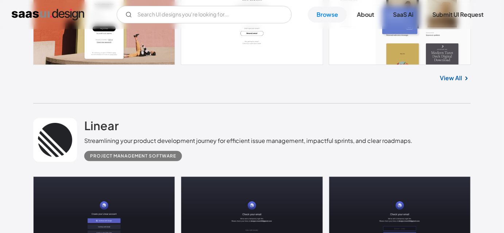
scroll to position [17650, 0]
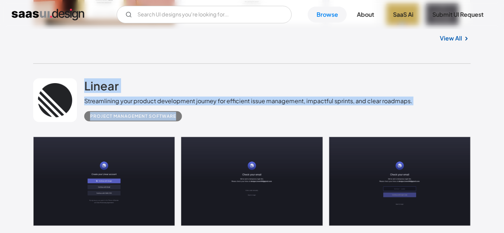
drag, startPoint x: 88, startPoint y: 71, endPoint x: 180, endPoint y: 118, distance: 104.1
click at [180, 118] on div "Linear Streamlining your product development journey for efficient issue manage…" at bounding box center [252, 100] width 438 height 73
click at [210, 121] on div "Project Management Software" at bounding box center [248, 113] width 328 height 16
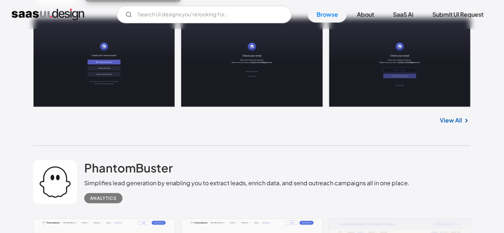
scroll to position [17783, 0]
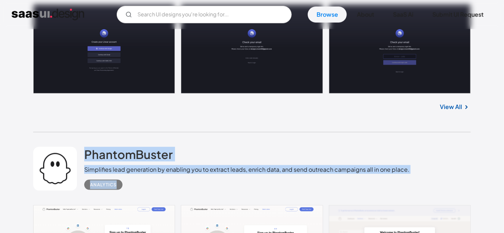
drag, startPoint x: 84, startPoint y: 140, endPoint x: 148, endPoint y: 184, distance: 78.2
click at [148, 184] on div "PhantomBuster Simplifies lead generation by enabling you to extract leads, enri…" at bounding box center [252, 168] width 438 height 73
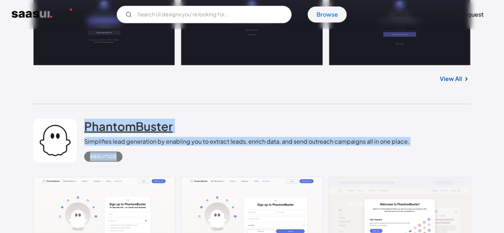
scroll to position [17849, 0]
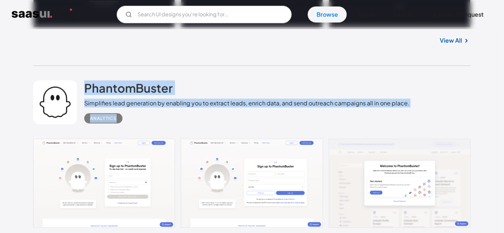
click at [441, 126] on div "PhantomBuster Simplifies lead generation by enabling you to extract leads, enri…" at bounding box center [252, 102] width 438 height 73
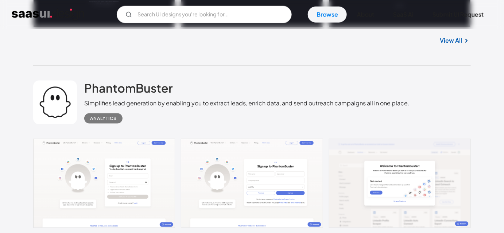
click at [270, 67] on div "PhantomBuster Simplifies lead generation by enabling you to extract leads, enri…" at bounding box center [252, 102] width 438 height 73
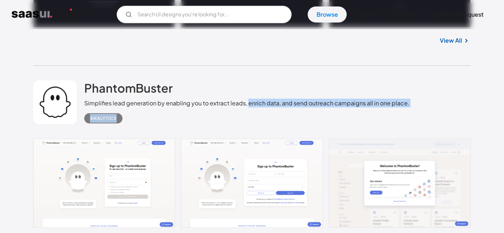
drag, startPoint x: 246, startPoint y: 100, endPoint x: 509, endPoint y: 110, distance: 263.6
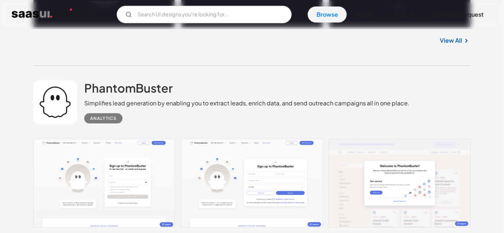
click at [241, 105] on div "Simplifies lead generation by enabling you to extract leads, enrich data, and s…" at bounding box center [246, 103] width 325 height 9
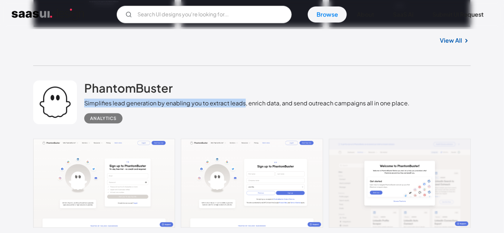
drag, startPoint x: 244, startPoint y: 105, endPoint x: 85, endPoint y: 107, distance: 158.7
click at [85, 107] on div "Simplifies lead generation by enabling you to extract leads, enrich data, and s…" at bounding box center [246, 103] width 325 height 9
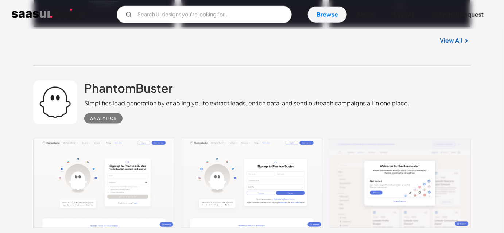
click at [212, 87] on div "PhantomBuster Simplifies lead generation by enabling you to extract leads, enri…" at bounding box center [246, 102] width 325 height 43
drag, startPoint x: 212, startPoint y: 102, endPoint x: 247, endPoint y: 100, distance: 34.3
click at [247, 100] on div "Simplifies lead generation by enabling you to extract leads, enrich data, and s…" at bounding box center [246, 103] width 325 height 9
click at [254, 98] on div "PhantomBuster Simplifies lead generation by enabling you to extract leads, enri…" at bounding box center [246, 102] width 325 height 43
drag, startPoint x: 246, startPoint y: 104, endPoint x: 277, endPoint y: 104, distance: 30.6
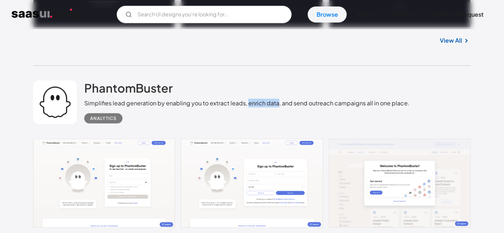
click at [277, 104] on div "Simplifies lead generation by enabling you to extract leads, enrich data, and s…" at bounding box center [246, 103] width 325 height 9
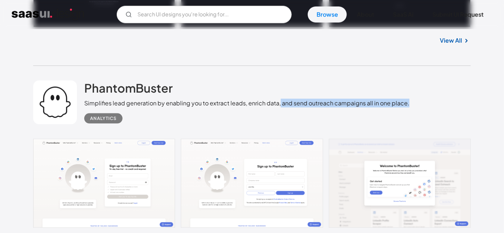
drag, startPoint x: 279, startPoint y: 103, endPoint x: 406, endPoint y: 107, distance: 127.4
click at [406, 107] on div "PhantomBuster Simplifies lead generation by enabling you to extract leads, enri…" at bounding box center [252, 102] width 438 height 73
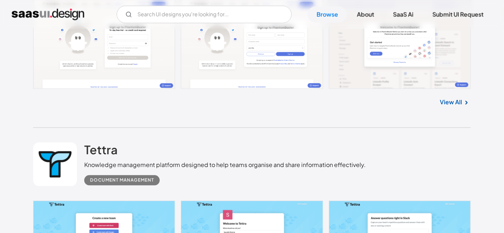
scroll to position [18015, 0]
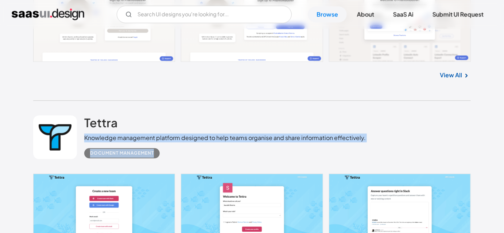
drag, startPoint x: 83, startPoint y: 138, endPoint x: 356, endPoint y: 157, distance: 273.5
click at [356, 157] on div "Tettra Knowledge management platform designed to help teams organise and share …" at bounding box center [252, 137] width 438 height 73
click at [382, 143] on div "Tettra Knowledge management platform designed to help teams organise and share …" at bounding box center [252, 137] width 438 height 73
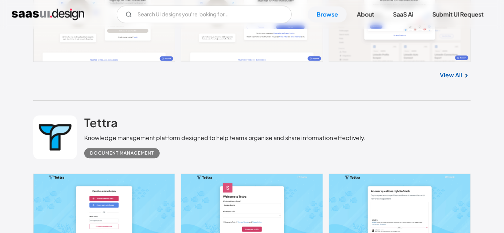
click at [206, 115] on div "Tettra Knowledge management platform designed to help teams organise and share …" at bounding box center [252, 137] width 438 height 73
click at [245, 121] on div "Tettra Knowledge management platform designed to help teams organise and share …" at bounding box center [225, 137] width 282 height 43
click at [200, 94] on div "PhantomBuster Simplifies lead generation by enabling you to extract leads, enri…" at bounding box center [252, 0] width 438 height 201
click at [102, 90] on div "PhantomBuster Simplifies lead generation by enabling you to extract leads, enri…" at bounding box center [252, 0] width 438 height 201
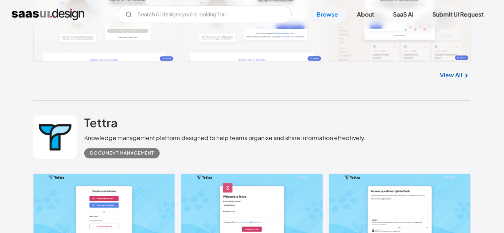
click at [98, 86] on div "View All" at bounding box center [252, 74] width 438 height 24
click at [190, 92] on div "PhantomBuster Simplifies lead generation by enabling you to extract leads, enri…" at bounding box center [252, 0] width 438 height 201
click at [197, 92] on div "PhantomBuster Simplifies lead generation by enabling you to extract leads, enri…" at bounding box center [252, 0] width 438 height 201
click at [218, 88] on div "PhantomBuster Simplifies lead generation by enabling you to extract leads, enri…" at bounding box center [252, 0] width 438 height 201
click at [221, 105] on div "Tettra Knowledge management platform designed to help teams organise and share …" at bounding box center [252, 137] width 438 height 73
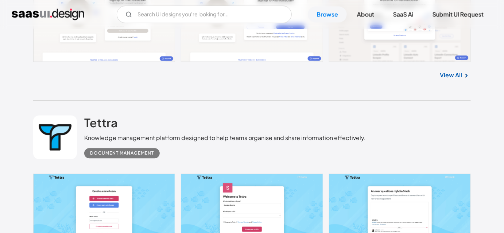
click at [229, 94] on div "PhantomBuster Simplifies lead generation by enabling you to extract leads, enri…" at bounding box center [252, 0] width 438 height 201
click at [386, 112] on div "Tettra Knowledge management platform designed to help teams organise and share …" at bounding box center [252, 137] width 438 height 73
click at [378, 110] on div "Tettra Knowledge management platform designed to help teams organise and share …" at bounding box center [252, 137] width 438 height 73
drag, startPoint x: 366, startPoint y: 135, endPoint x: 89, endPoint y: 138, distance: 277.3
click at [89, 138] on div "Tettra Knowledge management platform designed to help teams organise and share …" at bounding box center [252, 137] width 438 height 73
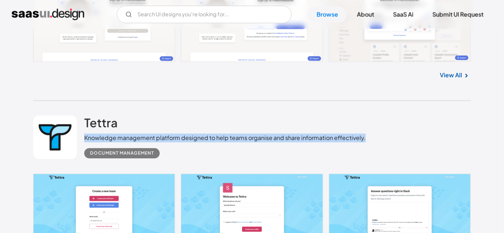
drag, startPoint x: 84, startPoint y: 139, endPoint x: 363, endPoint y: 139, distance: 279.4
click at [363, 139] on div "Tettra Knowledge management platform designed to help teams organise and share …" at bounding box center [252, 137] width 438 height 73
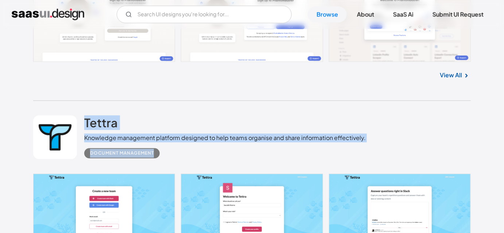
drag, startPoint x: 85, startPoint y: 114, endPoint x: 372, endPoint y: 145, distance: 289.5
click at [372, 145] on div "Tettra Knowledge management platform designed to help teams organise and share …" at bounding box center [252, 137] width 438 height 73
click at [375, 146] on div "Tettra Knowledge management platform designed to help teams organise and share …" at bounding box center [252, 137] width 438 height 73
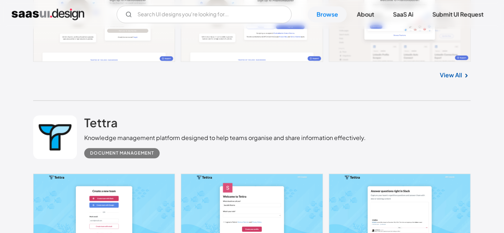
click at [375, 146] on div "Tettra Knowledge management platform designed to help teams organise and share …" at bounding box center [252, 137] width 438 height 73
click at [389, 108] on div "Tettra Knowledge management platform designed to help teams organise and share …" at bounding box center [252, 137] width 438 height 73
click at [470, 144] on div "Tettra Knowledge management platform designed to help teams organise and share …" at bounding box center [252, 137] width 438 height 73
click at [460, 128] on div "Tettra Knowledge management platform designed to help teams organise and share …" at bounding box center [252, 137] width 438 height 73
click at [238, 108] on div "Tettra Knowledge management platform designed to help teams organise and share …" at bounding box center [252, 137] width 438 height 73
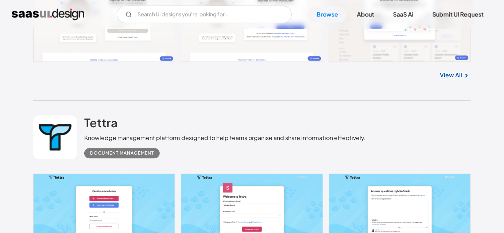
click at [308, 115] on div "Tettra Knowledge management platform designed to help teams organise and share …" at bounding box center [252, 137] width 438 height 73
click at [418, 106] on div "Tettra Knowledge management platform designed to help teams organise and share …" at bounding box center [252, 137] width 438 height 73
click at [413, 121] on div "Tettra Knowledge management platform designed to help teams organise and share …" at bounding box center [252, 137] width 438 height 73
click at [455, 103] on div "Tettra Knowledge management platform designed to help teams organise and share …" at bounding box center [252, 137] width 438 height 73
click at [466, 117] on div "Tettra Knowledge management platform designed to help teams organise and share …" at bounding box center [252, 137] width 438 height 73
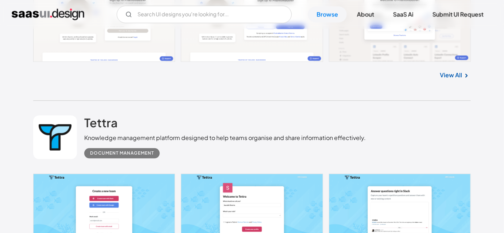
click at [365, 122] on div "Tettra Knowledge management platform designed to help teams organise and share …" at bounding box center [252, 137] width 438 height 73
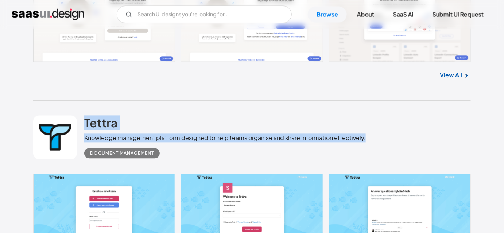
drag, startPoint x: 82, startPoint y: 117, endPoint x: 365, endPoint y: 139, distance: 284.3
click at [365, 139] on div "Tettra Knowledge management platform designed to help teams organise and share …" at bounding box center [252, 137] width 438 height 73
drag, startPoint x: 365, startPoint y: 139, endPoint x: 207, endPoint y: 133, distance: 158.4
click at [207, 133] on div "Tettra Knowledge management platform designed to help teams organise and share …" at bounding box center [252, 137] width 438 height 73
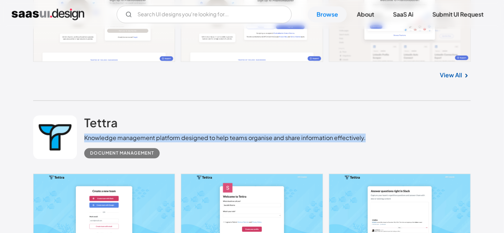
click at [207, 133] on div "Tettra Knowledge management platform designed to help teams organise and share …" at bounding box center [225, 137] width 282 height 43
drag, startPoint x: 84, startPoint y: 137, endPoint x: 359, endPoint y: 147, distance: 276.0
click at [359, 147] on div "Tettra Knowledge management platform designed to help teams organise and share …" at bounding box center [252, 137] width 438 height 73
click at [359, 147] on div "Document Management" at bounding box center [225, 151] width 282 height 16
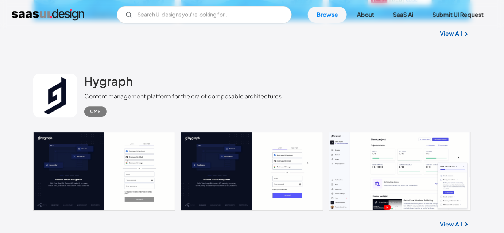
scroll to position [18258, 0]
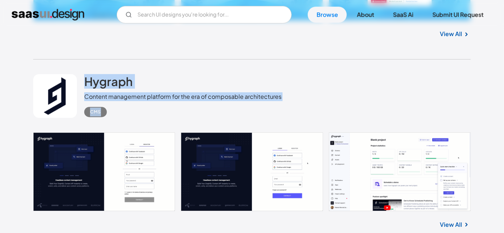
drag, startPoint x: 84, startPoint y: 76, endPoint x: 282, endPoint y: 107, distance: 200.9
click at [282, 107] on div "Hygraph Content management platform for the era of composable architectures CMS" at bounding box center [252, 95] width 438 height 73
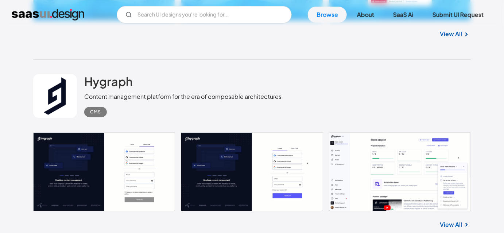
click at [317, 87] on div "Hygraph Content management platform for the era of composable architectures CMS" at bounding box center [252, 95] width 438 height 73
click at [326, 88] on div "Hygraph Content management platform for the era of composable architectures CMS" at bounding box center [252, 95] width 438 height 73
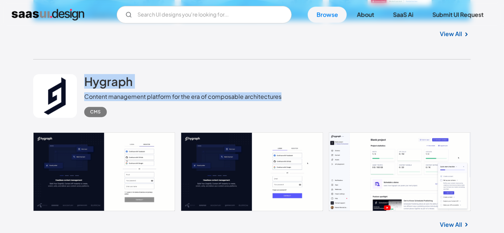
drag, startPoint x: 85, startPoint y: 69, endPoint x: 290, endPoint y: 98, distance: 207.1
click at [290, 98] on div "Hygraph Content management platform for the era of composable architectures CMS" at bounding box center [252, 95] width 438 height 73
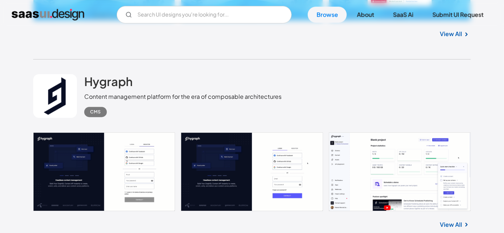
click at [304, 91] on div "Hygraph Content management platform for the era of composable architectures CMS" at bounding box center [252, 95] width 438 height 73
click at [306, 102] on div "Hygraph Content management platform for the era of composable architectures CMS" at bounding box center [252, 95] width 438 height 73
click at [339, 90] on div "Hygraph Content management platform for the era of composable architectures CMS" at bounding box center [252, 95] width 438 height 73
click at [398, 89] on div "Hygraph Content management platform for the era of composable architectures CMS" at bounding box center [252, 95] width 438 height 73
click at [413, 88] on div "Hygraph Content management platform for the era of composable architectures CMS" at bounding box center [252, 95] width 438 height 73
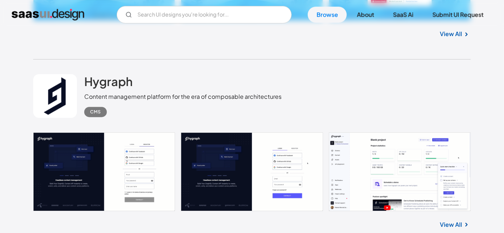
click at [421, 89] on div "Hygraph Content management platform for the era of composable architectures CMS" at bounding box center [252, 95] width 438 height 73
click at [427, 88] on div "Hygraph Content management platform for the era of composable architectures CMS" at bounding box center [252, 95] width 438 height 73
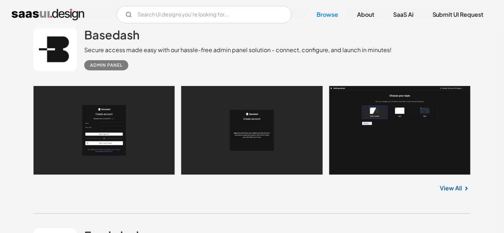
scroll to position [18495, 0]
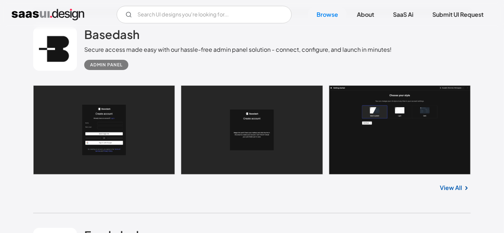
click at [396, 72] on div "Basedash Secure access made easy with our hassle-free admin panel solution - co…" at bounding box center [252, 48] width 438 height 73
click at [415, 62] on div "Basedash Secure access made easy with our hassle-free admin panel solution - co…" at bounding box center [252, 48] width 438 height 73
click at [400, 67] on div "Basedash Secure access made easy with our hassle-free admin panel solution - co…" at bounding box center [252, 48] width 438 height 73
click at [415, 57] on div "Basedash Secure access made easy with our hassle-free admin panel solution - co…" at bounding box center [252, 48] width 438 height 73
click at [438, 58] on div "Basedash Secure access made easy with our hassle-free admin panel solution - co…" at bounding box center [252, 48] width 438 height 73
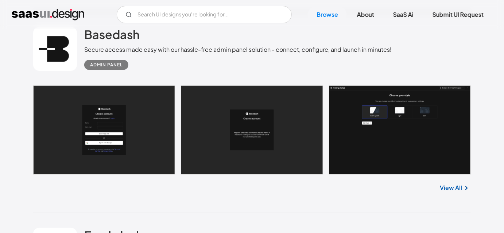
click at [396, 51] on div "Basedash Secure access made easy with our hassle-free admin panel solution - co…" at bounding box center [252, 48] width 438 height 73
click at [262, 52] on div "Secure access made easy with our hassle-free admin panel solution - connect, co…" at bounding box center [238, 49] width 308 height 9
click at [271, 71] on div "Basedash Secure access made easy with our hassle-free admin panel solution - co…" at bounding box center [252, 48] width 438 height 73
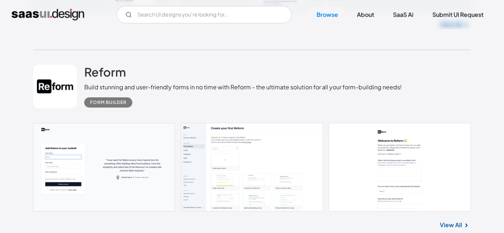
scroll to position [19224, 0]
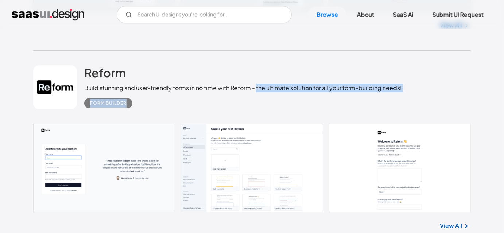
drag, startPoint x: 255, startPoint y: 87, endPoint x: 405, endPoint y: 102, distance: 150.7
click at [405, 102] on div "Reform Build stunning and user-friendly forms in no time with Reform - the ulti…" at bounding box center [252, 87] width 438 height 73
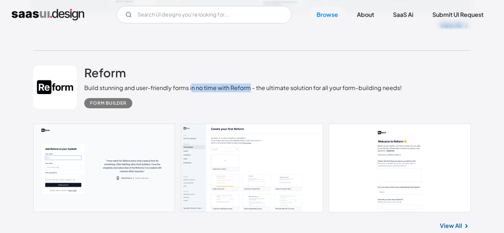
drag, startPoint x: 248, startPoint y: 86, endPoint x: 191, endPoint y: 89, distance: 57.7
click at [191, 89] on div "Build stunning and user-friendly forms in no time with Reform - the ultimate so…" at bounding box center [243, 88] width 318 height 9
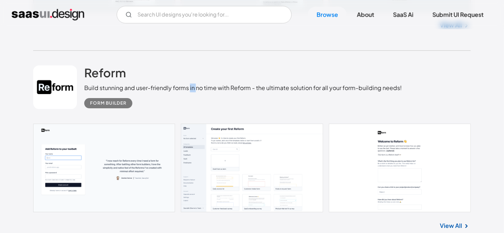
click at [191, 89] on div "Build stunning and user-friendly forms in no time with Reform - the ultimate so…" at bounding box center [243, 88] width 318 height 9
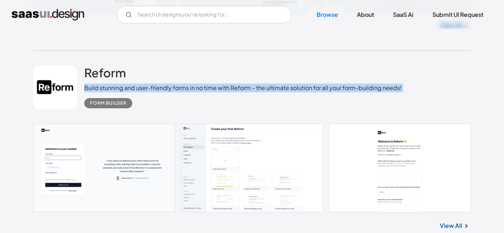
click at [191, 89] on div "Build stunning and user-friendly forms in no time with Reform - the ultimate so…" at bounding box center [243, 88] width 318 height 9
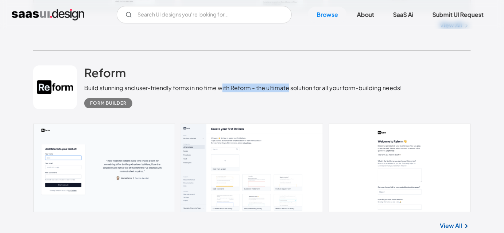
drag, startPoint x: 219, startPoint y: 86, endPoint x: 287, endPoint y: 88, distance: 68.3
click at [287, 88] on div "Build stunning and user-friendly forms in no time with Reform - the ultimate so…" at bounding box center [243, 88] width 318 height 9
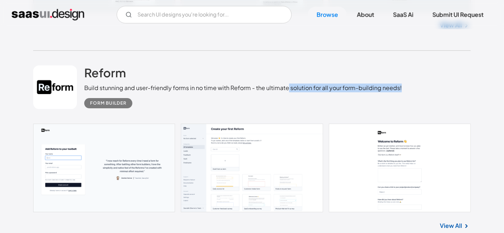
drag, startPoint x: 287, startPoint y: 88, endPoint x: 402, endPoint y: 84, distance: 114.3
click at [402, 84] on div "Reform Build stunning and user-friendly forms in no time with Reform - the ulti…" at bounding box center [252, 87] width 438 height 73
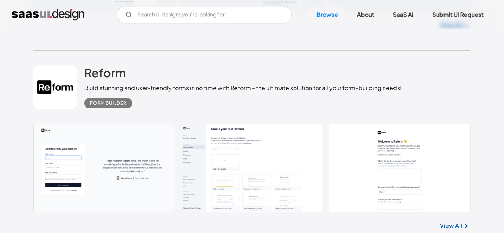
click at [426, 77] on div "Reform Build stunning and user-friendly forms in no time with Reform - the ulti…" at bounding box center [252, 87] width 438 height 73
click at [418, 86] on div "Reform Build stunning and user-friendly forms in no time with Reform - the ulti…" at bounding box center [252, 87] width 438 height 73
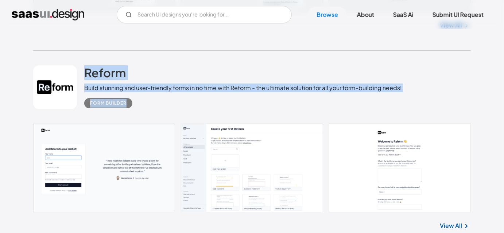
drag, startPoint x: 78, startPoint y: 57, endPoint x: 347, endPoint y: 109, distance: 273.7
click at [347, 109] on div "Reform Build stunning and user-friendly forms in no time with Reform - the ulti…" at bounding box center [252, 87] width 438 height 73
click at [142, 104] on div "Form Builder" at bounding box center [243, 100] width 318 height 16
drag, startPoint x: 83, startPoint y: 66, endPoint x: 230, endPoint y: 120, distance: 156.4
click at [230, 120] on div "Reform Build stunning and user-friendly forms in no time with Reform - the ulti…" at bounding box center [252, 87] width 438 height 73
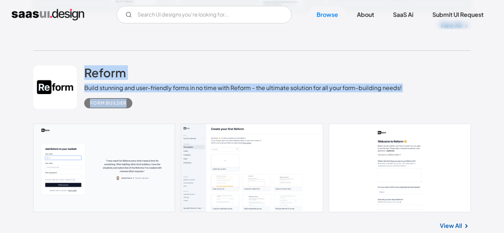
click at [230, 120] on div "Reform Build stunning and user-friendly forms in no time with Reform - the ulti…" at bounding box center [252, 87] width 438 height 73
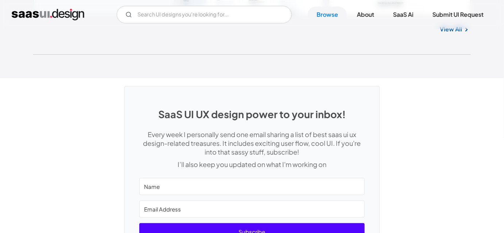
scroll to position [19421, 0]
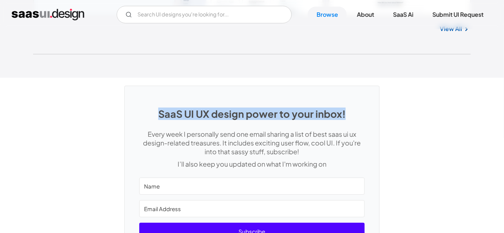
drag, startPoint x: 161, startPoint y: 109, endPoint x: 348, endPoint y: 114, distance: 186.8
click at [348, 114] on h1 "SaaS UI UX design power to your inbox!" at bounding box center [251, 114] width 225 height 12
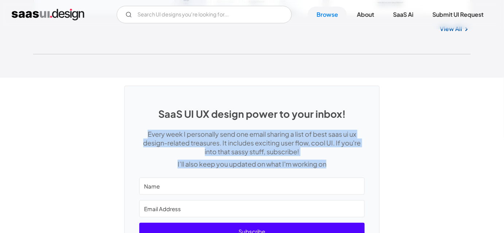
drag, startPoint x: 146, startPoint y: 137, endPoint x: 336, endPoint y: 166, distance: 192.6
click at [336, 166] on div "Every week I personally send one email sharing a list of best saas ui ux design…" at bounding box center [251, 149] width 225 height 39
click at [336, 166] on p "I’ll also keep you updated on what I'm working on" at bounding box center [251, 164] width 225 height 9
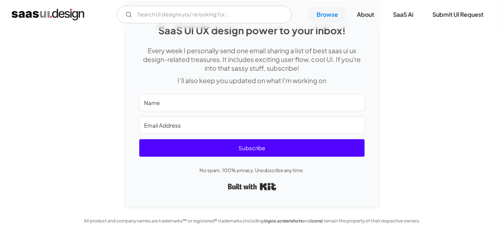
scroll to position [19505, 0]
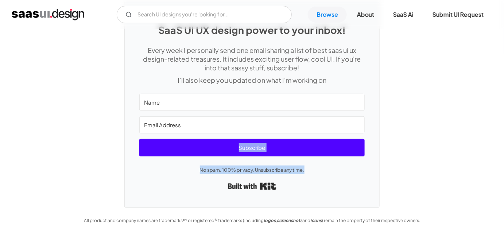
drag, startPoint x: 336, startPoint y: 166, endPoint x: 216, endPoint y: 159, distance: 119.9
click at [216, 159] on div "SaaS UI UX design power to your inbox! Every week I personally send one email s…" at bounding box center [252, 104] width 255 height 205
click at [186, 166] on p "No spam. 100% privacy. Unsubscribe any time." at bounding box center [251, 170] width 225 height 9
drag, startPoint x: 132, startPoint y: 142, endPoint x: 310, endPoint y: 163, distance: 179.3
click at [310, 163] on div "SaaS UI UX design power to your inbox! Every week I personally send one email s…" at bounding box center [252, 104] width 255 height 205
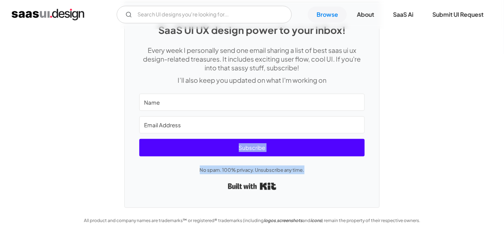
click at [310, 163] on div "SaaS UI UX design power to your inbox! Every week I personally send one email s…" at bounding box center [252, 104] width 255 height 205
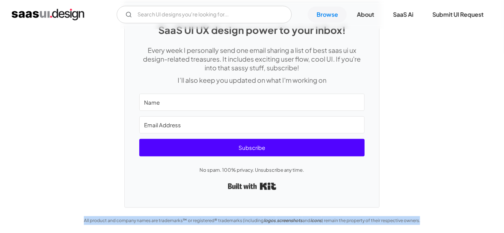
drag, startPoint x: 78, startPoint y: 219, endPoint x: 431, endPoint y: 225, distance: 353.2
click at [431, 225] on div "SaaS UI UX design power to your inbox! Every week I personally send one email s…" at bounding box center [252, 113] width 504 height 239
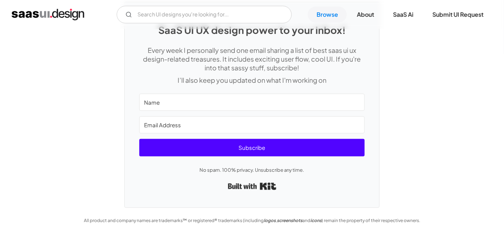
click at [434, 190] on div "SaaS UI UX design power to your inbox! Every week I personally send one email s…" at bounding box center [252, 101] width 504 height 214
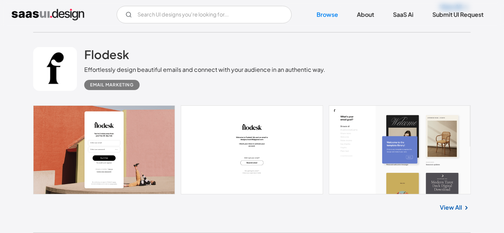
scroll to position [17478, 0]
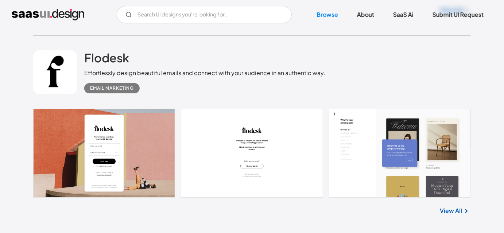
click at [451, 94] on div "Flodesk Effortlessly design beautiful emails and connect with your audience in …" at bounding box center [252, 72] width 438 height 73
click at [460, 73] on div "Flodesk Effortlessly design beautiful emails and connect with your audience in …" at bounding box center [252, 72] width 438 height 73
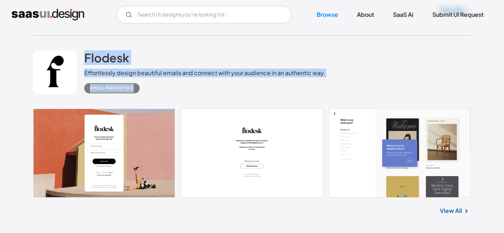
drag, startPoint x: 86, startPoint y: 45, endPoint x: 190, endPoint y: 81, distance: 110.4
click at [190, 81] on div "Flodesk Effortlessly design beautiful emails and connect with your audience in …" at bounding box center [252, 72] width 438 height 73
click at [208, 84] on div "Email Marketing" at bounding box center [204, 85] width 241 height 16
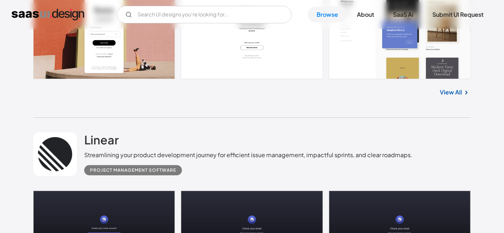
scroll to position [17610, 0]
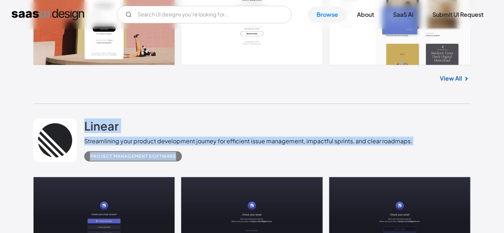
drag, startPoint x: 82, startPoint y: 108, endPoint x: 189, endPoint y: 163, distance: 120.9
click at [185, 163] on div "Linear Streamlining your product development journey for efficient issue manage…" at bounding box center [252, 140] width 438 height 73
click at [244, 158] on div "Project Management Software" at bounding box center [248, 154] width 328 height 16
click at [317, 166] on div "Linear Streamlining your product development journey for efficient issue manage…" at bounding box center [252, 140] width 438 height 73
click at [375, 123] on div "Linear Streamlining your product development journey for efficient issue manage…" at bounding box center [248, 140] width 328 height 43
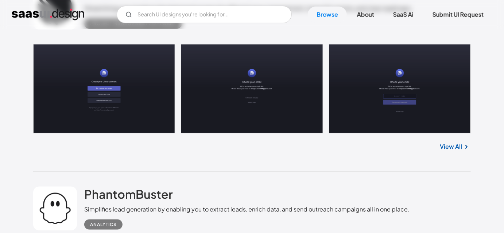
scroll to position [17809, 0]
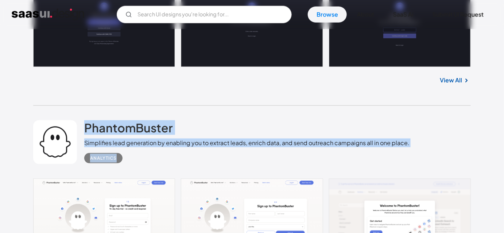
drag, startPoint x: 87, startPoint y: 110, endPoint x: 148, endPoint y: 156, distance: 76.8
click at [148, 156] on div "PhantomBuster Simplifies lead generation by enabling you to extract leads, enri…" at bounding box center [252, 142] width 438 height 73
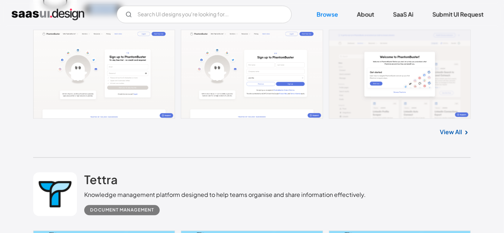
scroll to position [17975, 0]
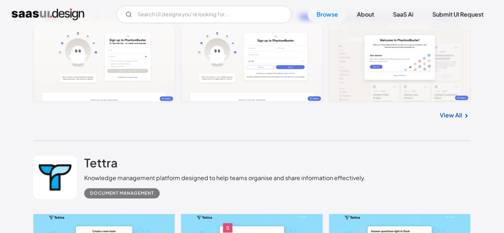
click at [213, 126] on div "View All" at bounding box center [252, 114] width 438 height 24
click at [235, 123] on div "View All" at bounding box center [252, 114] width 438 height 24
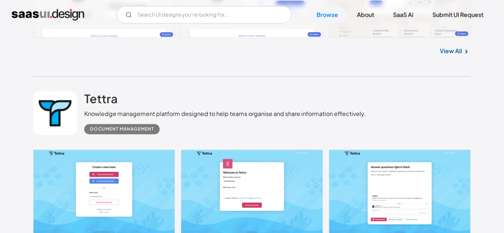
scroll to position [18041, 0]
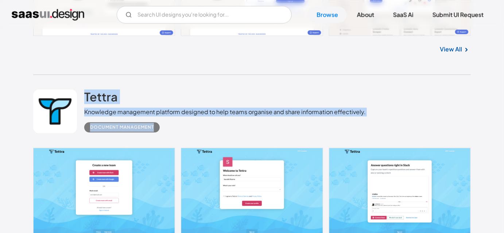
drag, startPoint x: 86, startPoint y: 77, endPoint x: 167, endPoint y: 130, distance: 95.7
click at [167, 130] on div "Tettra Knowledge management platform designed to help teams organise and share …" at bounding box center [252, 111] width 438 height 73
click at [267, 132] on div "Document Management" at bounding box center [225, 124] width 282 height 16
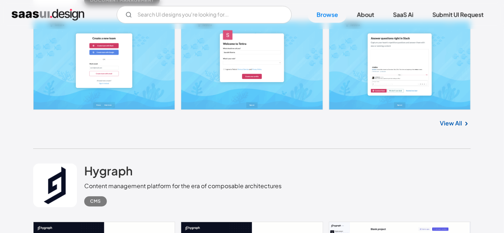
scroll to position [18174, 0]
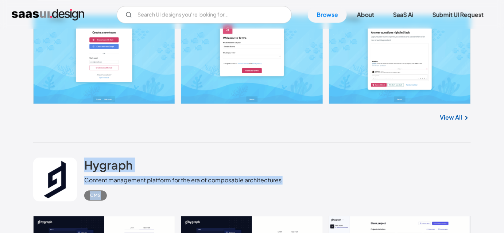
drag, startPoint x: 82, startPoint y: 150, endPoint x: 113, endPoint y: 188, distance: 49.3
click at [113, 188] on div "Hygraph Content management platform for the era of composable architectures CMS" at bounding box center [252, 179] width 438 height 73
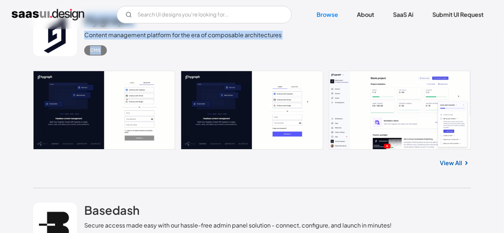
scroll to position [18340, 0]
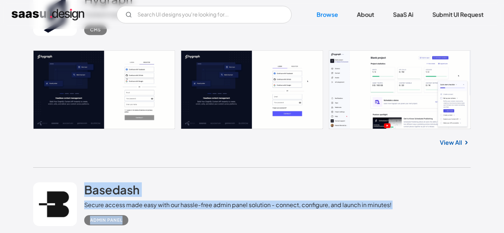
drag, startPoint x: 86, startPoint y: 177, endPoint x: 139, endPoint y: 214, distance: 64.6
click at [139, 214] on div "Basedash Secure access made easy with our hassle-free admin panel solution - co…" at bounding box center [252, 204] width 438 height 73
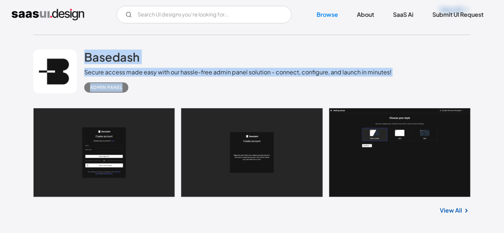
scroll to position [18605, 0]
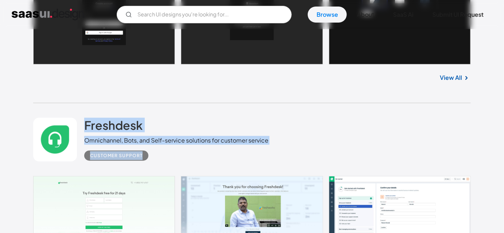
drag, startPoint x: 85, startPoint y: 110, endPoint x: 148, endPoint y: 156, distance: 77.3
click at [148, 156] on div "Freshdesk Omnichannel, Bots, and Self-service solutions for customer service Cu…" at bounding box center [252, 139] width 438 height 73
click at [160, 157] on div "Customer Support" at bounding box center [176, 153] width 184 height 16
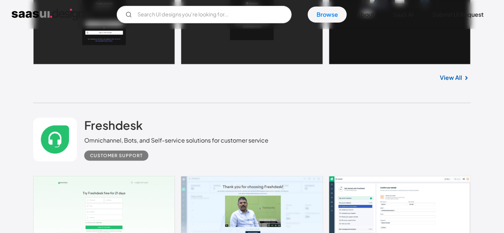
click at [160, 157] on div "Customer Support" at bounding box center [176, 153] width 184 height 16
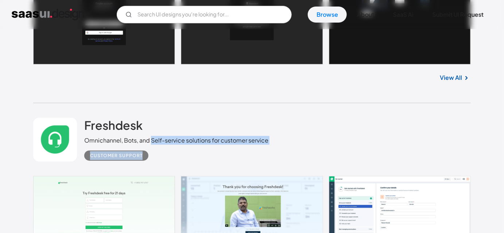
drag, startPoint x: 151, startPoint y: 140, endPoint x: 265, endPoint y: 155, distance: 115.1
click at [265, 155] on div "Freshdesk Omnichannel, Bots, and Self-service solutions for customer service Cu…" at bounding box center [176, 139] width 184 height 43
drag, startPoint x: 82, startPoint y: 143, endPoint x: 273, endPoint y: 152, distance: 191.7
click at [273, 152] on div "Freshdesk Omnichannel, Bots, and Self-service solutions for customer service Cu…" at bounding box center [252, 139] width 438 height 73
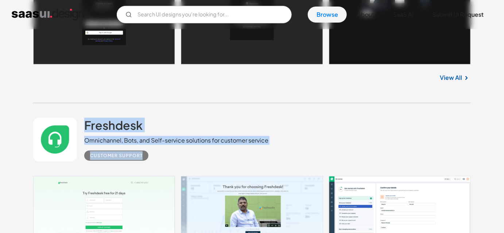
drag, startPoint x: 81, startPoint y: 115, endPoint x: 158, endPoint y: 151, distance: 84.7
click at [158, 151] on div "Freshdesk Omnichannel, Bots, and Self-service solutions for customer service Cu…" at bounding box center [252, 139] width 438 height 73
click at [184, 155] on div "Customer Support" at bounding box center [176, 153] width 184 height 16
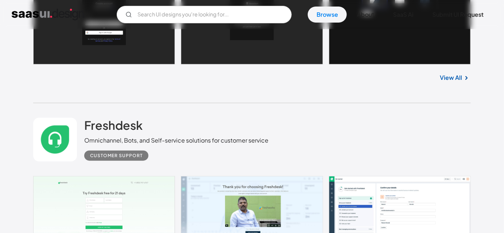
scroll to position [18672, 0]
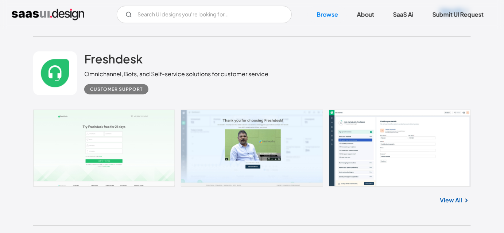
click at [297, 95] on div "Freshdesk Omnichannel, Bots, and Self-service solutions for customer service Cu…" at bounding box center [252, 73] width 438 height 73
click at [303, 84] on div "Freshdesk Omnichannel, Bots, and Self-service solutions for customer service Cu…" at bounding box center [252, 73] width 438 height 73
click at [303, 73] on div "Freshdesk Omnichannel, Bots, and Self-service solutions for customer service Cu…" at bounding box center [252, 73] width 438 height 73
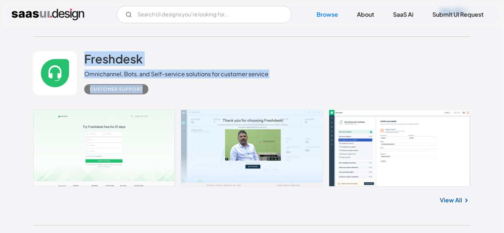
drag, startPoint x: 85, startPoint y: 48, endPoint x: 263, endPoint y: 81, distance: 181.9
click at [263, 81] on div "Freshdesk Omnichannel, Bots, and Self-service solutions for customer service Cu…" at bounding box center [252, 73] width 438 height 73
click at [293, 97] on div "Freshdesk Omnichannel, Bots, and Self-service solutions for customer service Cu…" at bounding box center [252, 73] width 438 height 73
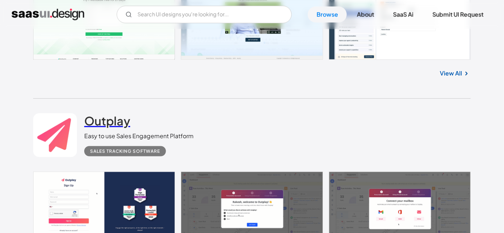
scroll to position [18804, 0]
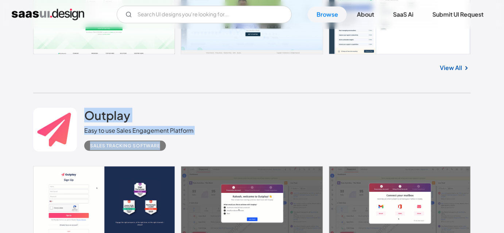
drag, startPoint x: 89, startPoint y: 107, endPoint x: 171, endPoint y: 145, distance: 90.9
click at [171, 145] on div "Outplay Easy to use Sales Engagement Platform Sales Tracking Software" at bounding box center [252, 129] width 438 height 73
click at [199, 149] on div "Outplay Easy to use Sales Engagement Platform Sales Tracking Software" at bounding box center [252, 129] width 438 height 73
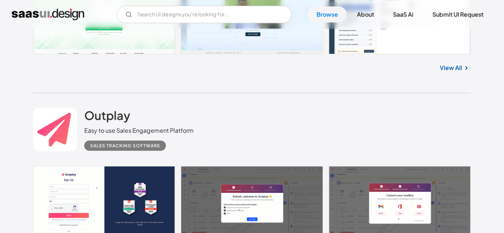
click at [282, 125] on div "Outplay Easy to use Sales Engagement Platform Sales Tracking Software" at bounding box center [252, 129] width 438 height 73
click at [288, 108] on div "Outplay Easy to use Sales Engagement Platform Sales Tracking Software" at bounding box center [252, 129] width 438 height 73
click at [287, 108] on div "Outplay Easy to use Sales Engagement Platform Sales Tracking Software" at bounding box center [252, 129] width 438 height 73
click at [317, 107] on div "Outplay Easy to use Sales Engagement Platform Sales Tracking Software" at bounding box center [252, 129] width 438 height 73
click at [335, 94] on div "Outplay Easy to use Sales Engagement Platform Sales Tracking Software" at bounding box center [252, 129] width 438 height 73
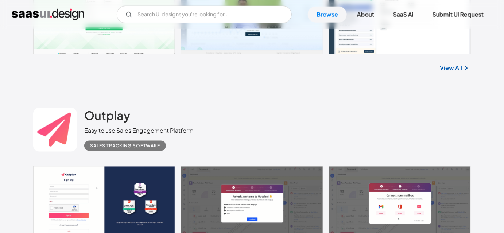
click at [329, 107] on div "Outplay Easy to use Sales Engagement Platform Sales Tracking Software" at bounding box center [252, 129] width 438 height 73
click at [315, 105] on div "Outplay Easy to use Sales Engagement Platform Sales Tracking Software" at bounding box center [252, 129] width 438 height 73
click at [346, 116] on div "Outplay Easy to use Sales Engagement Platform Sales Tracking Software" at bounding box center [252, 129] width 438 height 73
click at [418, 125] on div "Outplay Easy to use Sales Engagement Platform Sales Tracking Software" at bounding box center [252, 129] width 438 height 73
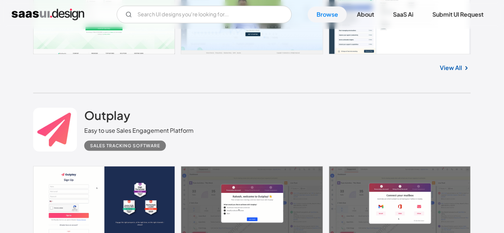
click at [378, 105] on div "Outplay Easy to use Sales Engagement Platform Sales Tracking Software" at bounding box center [252, 129] width 438 height 73
click at [398, 107] on div "Outplay Easy to use Sales Engagement Platform Sales Tracking Software" at bounding box center [252, 129] width 438 height 73
click at [386, 116] on div "Outplay Easy to use Sales Engagement Platform Sales Tracking Software" at bounding box center [252, 129] width 438 height 73
drag, startPoint x: 392, startPoint y: 67, endPoint x: 483, endPoint y: 76, distance: 91.6
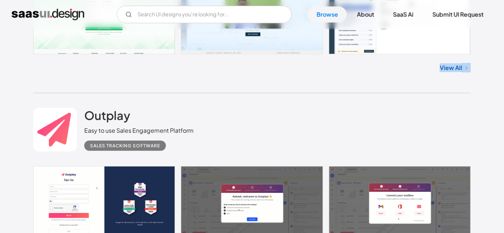
click at [469, 109] on div "Outplay Easy to use Sales Engagement Platform Sales Tracking Software" at bounding box center [252, 129] width 438 height 73
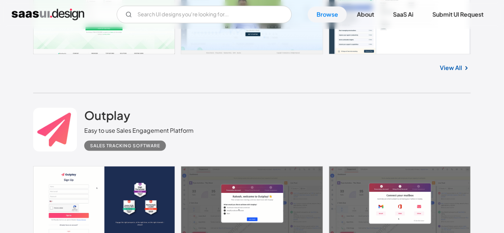
click at [451, 120] on div "Outplay Easy to use Sales Engagement Platform Sales Tracking Software" at bounding box center [252, 129] width 438 height 73
click at [448, 120] on div "Outplay Easy to use Sales Engagement Platform Sales Tracking Software" at bounding box center [252, 129] width 438 height 73
click at [427, 125] on div "Outplay Easy to use Sales Engagement Platform Sales Tracking Software" at bounding box center [252, 129] width 438 height 73
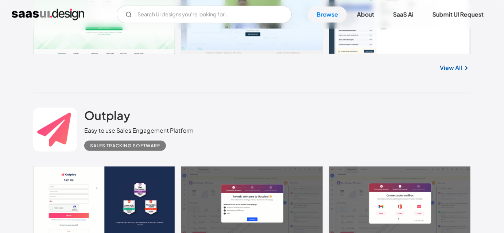
click at [330, 118] on div "Outplay Easy to use Sales Engagement Platform Sales Tracking Software" at bounding box center [252, 129] width 438 height 73
click at [344, 109] on div "Outplay Easy to use Sales Engagement Platform Sales Tracking Software" at bounding box center [252, 129] width 438 height 73
click at [334, 101] on div "Outplay Easy to use Sales Engagement Platform Sales Tracking Software" at bounding box center [252, 129] width 438 height 73
click at [359, 118] on div "Outplay Easy to use Sales Engagement Platform Sales Tracking Software" at bounding box center [252, 129] width 438 height 73
click at [329, 124] on div "Outplay Easy to use Sales Engagement Platform Sales Tracking Software" at bounding box center [252, 129] width 438 height 73
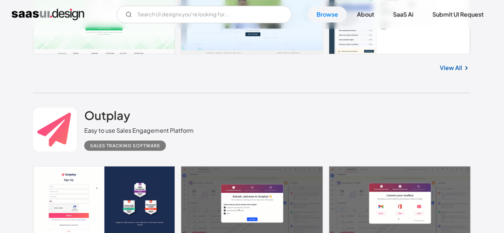
click at [309, 112] on div "Outplay Easy to use Sales Engagement Platform Sales Tracking Software" at bounding box center [252, 129] width 438 height 73
click at [259, 113] on div "Outplay Easy to use Sales Engagement Platform Sales Tracking Software" at bounding box center [252, 129] width 438 height 73
click at [268, 111] on div "Outplay Easy to use Sales Engagement Platform Sales Tracking Software" at bounding box center [252, 129] width 438 height 73
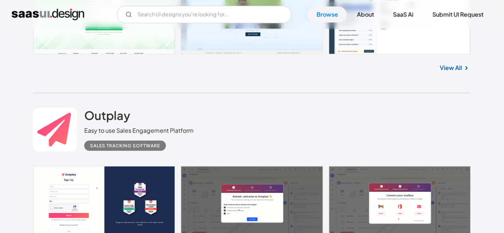
click at [268, 111] on div "Outplay Easy to use Sales Engagement Platform Sales Tracking Software" at bounding box center [252, 129] width 438 height 73
click at [291, 107] on div "Outplay Easy to use Sales Engagement Platform Sales Tracking Software" at bounding box center [252, 129] width 438 height 73
click at [292, 113] on div "Outplay Easy to use Sales Engagement Platform Sales Tracking Software" at bounding box center [252, 129] width 438 height 73
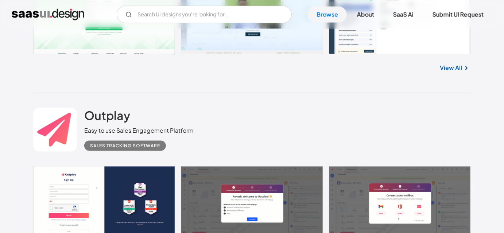
click at [291, 120] on div "Outplay Easy to use Sales Engagement Platform Sales Tracking Software" at bounding box center [252, 129] width 438 height 73
click at [291, 117] on div "Outplay Easy to use Sales Engagement Platform Sales Tracking Software" at bounding box center [252, 129] width 438 height 73
click at [260, 112] on div "Outplay Easy to use Sales Engagement Platform Sales Tracking Software" at bounding box center [252, 129] width 438 height 73
click at [313, 108] on div "Outplay Easy to use Sales Engagement Platform Sales Tracking Software" at bounding box center [252, 129] width 438 height 73
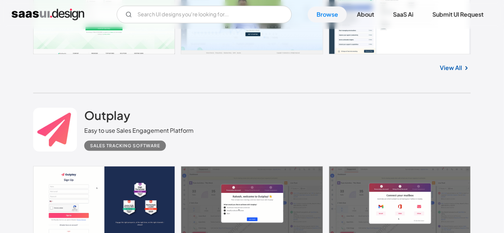
click at [313, 108] on div "Outplay Easy to use Sales Engagement Platform Sales Tracking Software" at bounding box center [252, 129] width 438 height 73
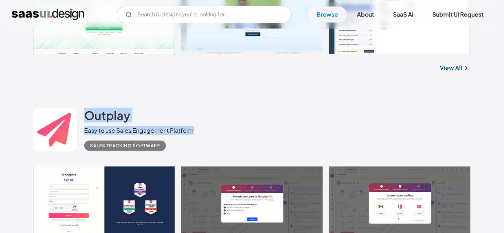
drag, startPoint x: 86, startPoint y: 101, endPoint x: 197, endPoint y: 134, distance: 116.0
click at [197, 134] on div "Outplay Easy to use Sales Engagement Platform Sales Tracking Software" at bounding box center [252, 129] width 438 height 73
click at [209, 125] on div "Outplay Easy to use Sales Engagement Platform Sales Tracking Software" at bounding box center [252, 129] width 438 height 73
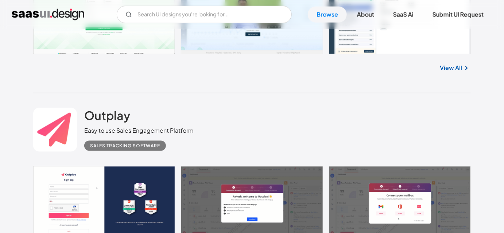
click at [229, 109] on div "Outplay Easy to use Sales Engagement Platform Sales Tracking Software" at bounding box center [252, 129] width 438 height 73
click at [350, 118] on div "Outplay Easy to use Sales Engagement Platform Sales Tracking Software" at bounding box center [252, 129] width 438 height 73
click at [383, 116] on div "Outplay Easy to use Sales Engagement Platform Sales Tracking Software" at bounding box center [252, 129] width 438 height 73
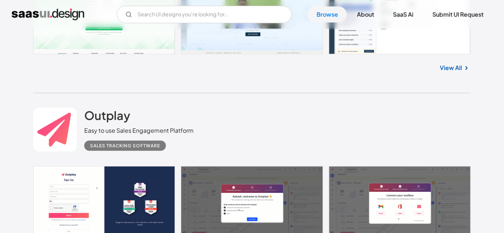
click at [383, 116] on div "Outplay Easy to use Sales Engagement Platform Sales Tracking Software" at bounding box center [252, 129] width 438 height 73
click at [350, 116] on div "Outplay Easy to use Sales Engagement Platform Sales Tracking Software" at bounding box center [252, 129] width 438 height 73
click at [345, 116] on div "Outplay Easy to use Sales Engagement Platform Sales Tracking Software" at bounding box center [252, 129] width 438 height 73
click at [344, 117] on div "Outplay Easy to use Sales Engagement Platform Sales Tracking Software" at bounding box center [252, 129] width 438 height 73
click at [309, 117] on div "Outplay Easy to use Sales Engagement Platform Sales Tracking Software" at bounding box center [252, 129] width 438 height 73
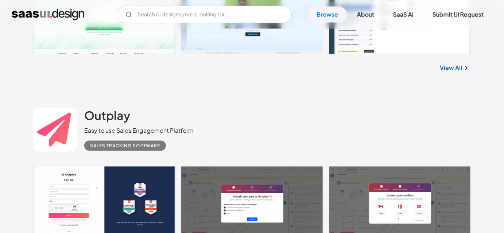
click at [271, 123] on div "Outplay Easy to use Sales Engagement Platform Sales Tracking Software" at bounding box center [252, 129] width 438 height 73
click at [277, 147] on div "Outplay Easy to use Sales Engagement Platform Sales Tracking Software" at bounding box center [252, 129] width 438 height 73
click at [270, 139] on div "Outplay Easy to use Sales Engagement Platform Sales Tracking Software" at bounding box center [252, 129] width 438 height 73
click at [262, 112] on div "Outplay Easy to use Sales Engagement Platform Sales Tracking Software" at bounding box center [252, 129] width 438 height 73
click at [269, 98] on div "Outplay Easy to use Sales Engagement Platform Sales Tracking Software" at bounding box center [252, 129] width 438 height 73
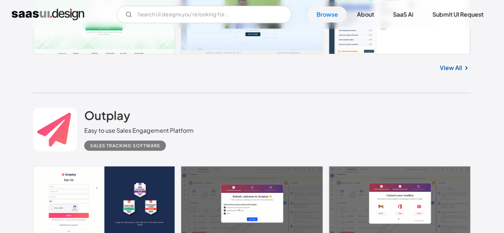
click at [259, 101] on div "Outplay Easy to use Sales Engagement Platform Sales Tracking Software" at bounding box center [252, 129] width 438 height 73
click at [321, 97] on div "Outplay Easy to use Sales Engagement Platform Sales Tracking Software" at bounding box center [252, 129] width 438 height 73
click at [327, 100] on div "Outplay Easy to use Sales Engagement Platform Sales Tracking Software" at bounding box center [252, 129] width 438 height 73
click at [326, 100] on div "Outplay Easy to use Sales Engagement Platform Sales Tracking Software" at bounding box center [252, 129] width 438 height 73
click at [295, 98] on div "Outplay Easy to use Sales Engagement Platform Sales Tracking Software" at bounding box center [252, 129] width 438 height 73
